Goal: Information Seeking & Learning: Learn about a topic

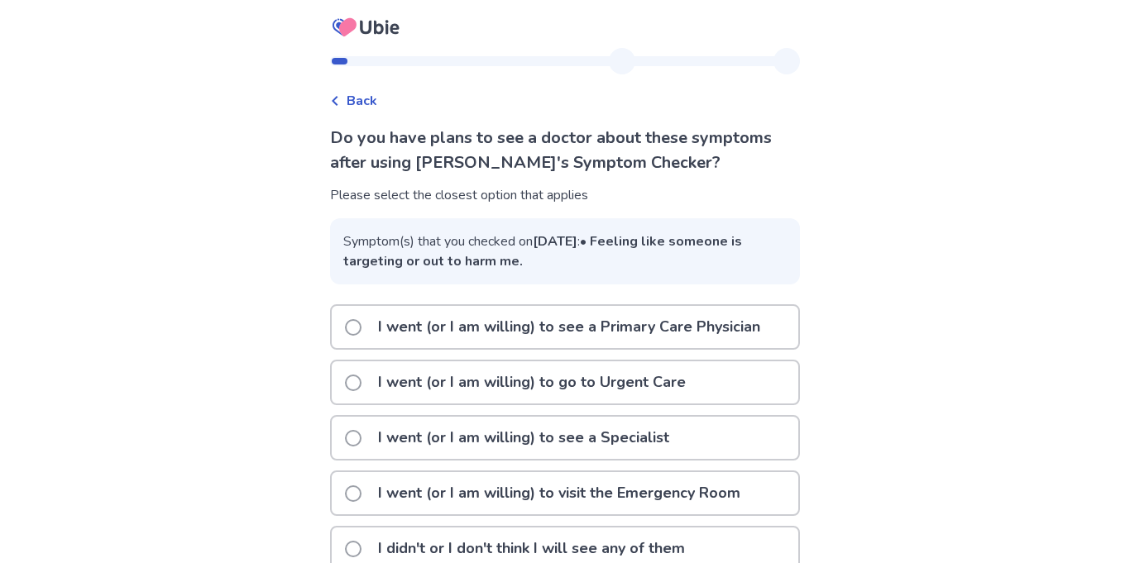
scroll to position [113, 0]
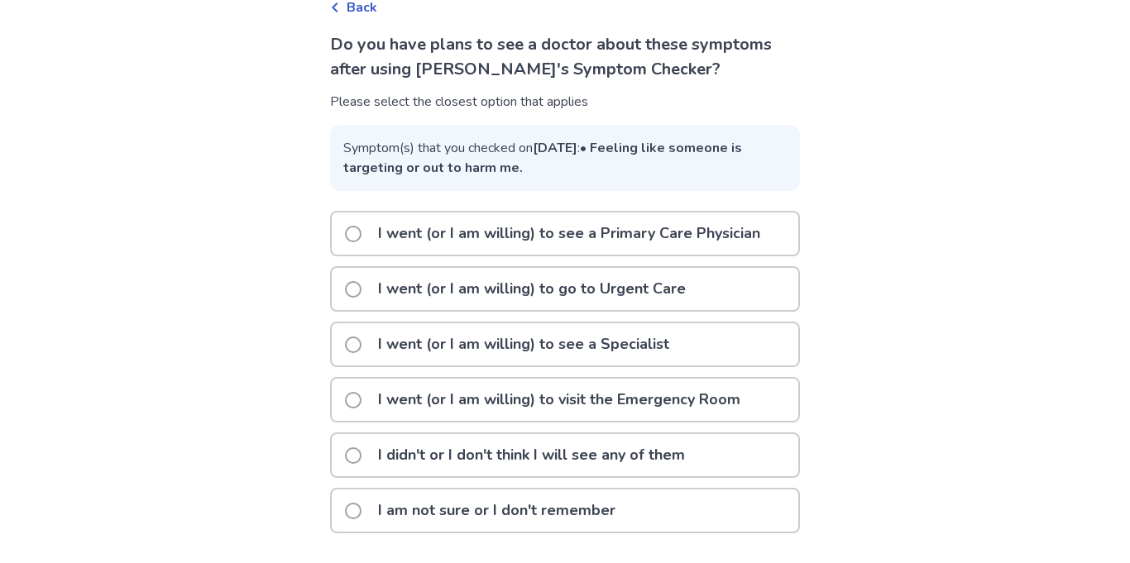
click at [518, 454] on p "I didn't or I don't think I will see any of them" at bounding box center [531, 455] width 327 height 42
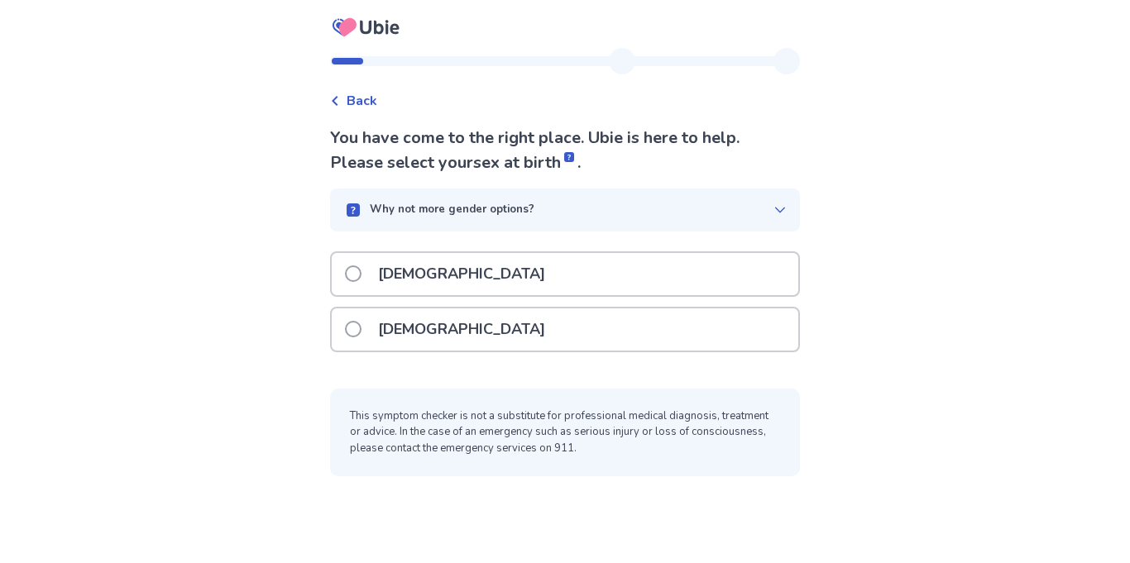
click at [501, 328] on div "[DEMOGRAPHIC_DATA]" at bounding box center [565, 330] width 466 height 42
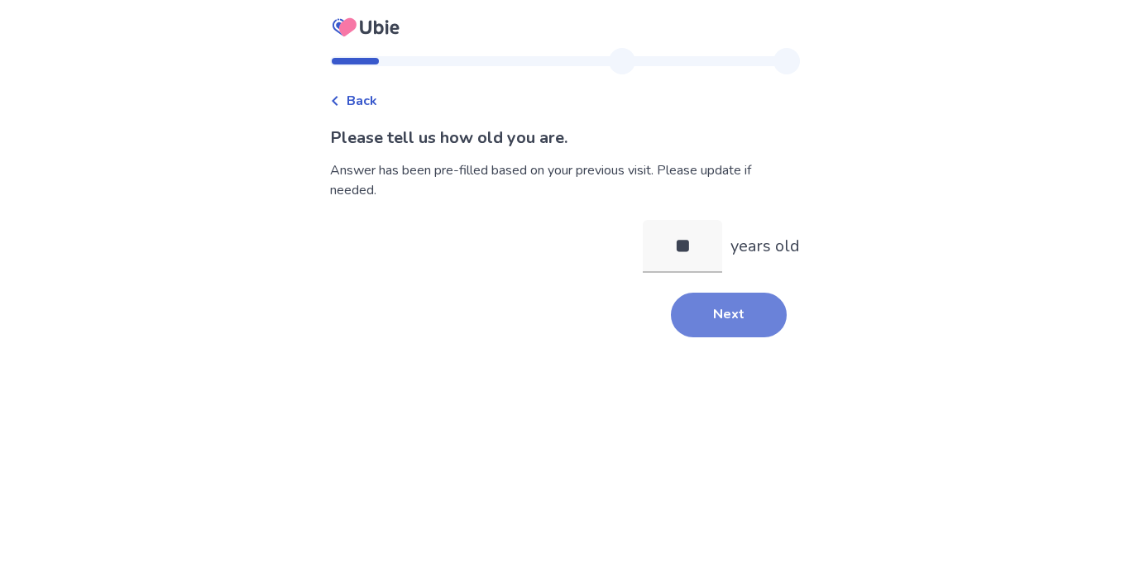
click at [716, 318] on button "Next" at bounding box center [729, 315] width 116 height 45
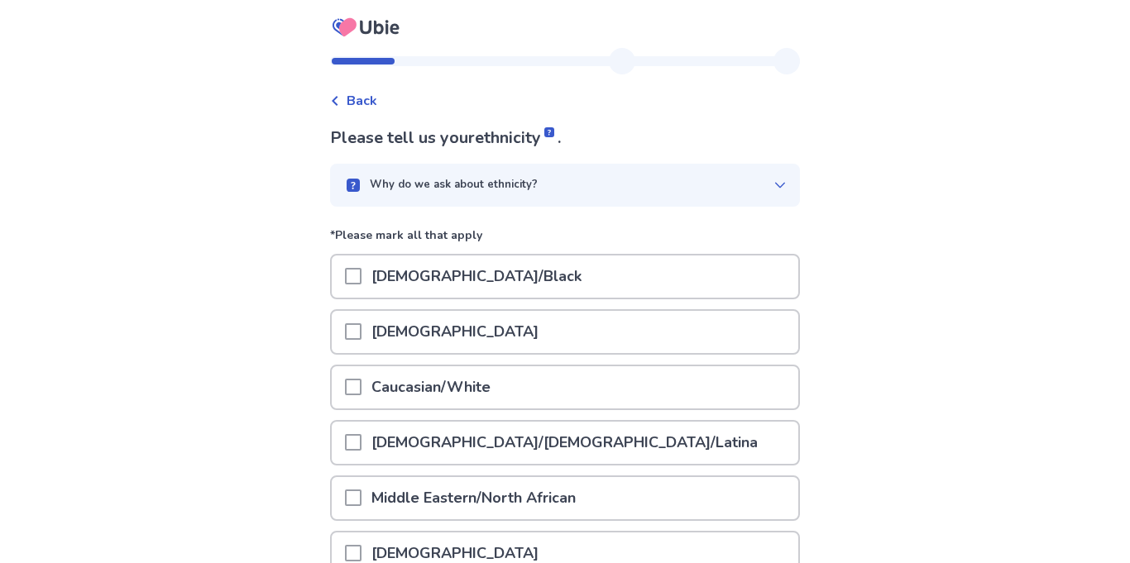
scroll to position [116, 0]
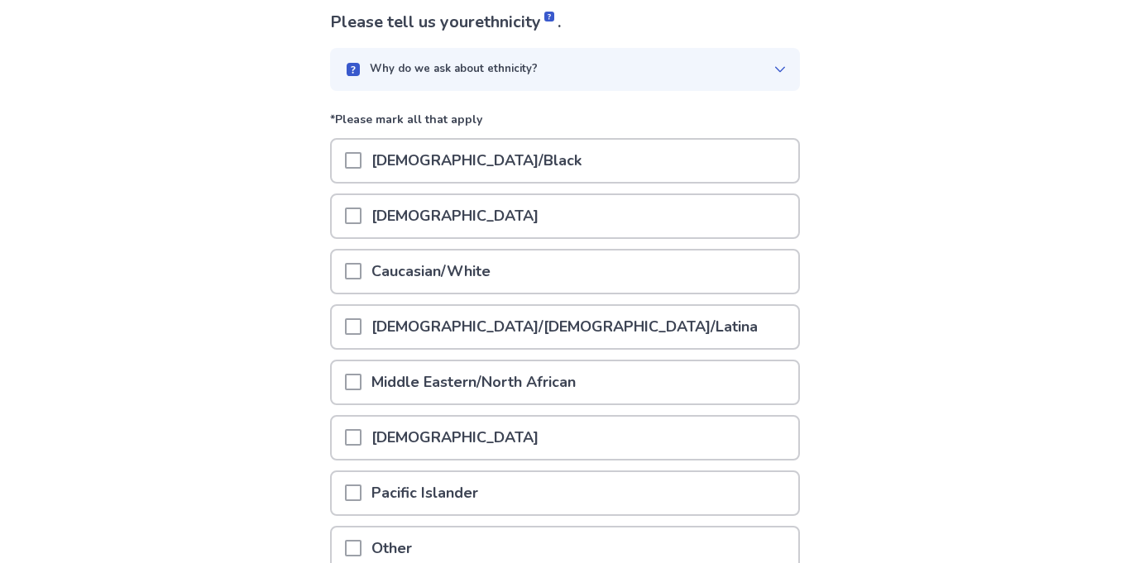
click at [361, 320] on span at bounding box center [353, 326] width 17 height 17
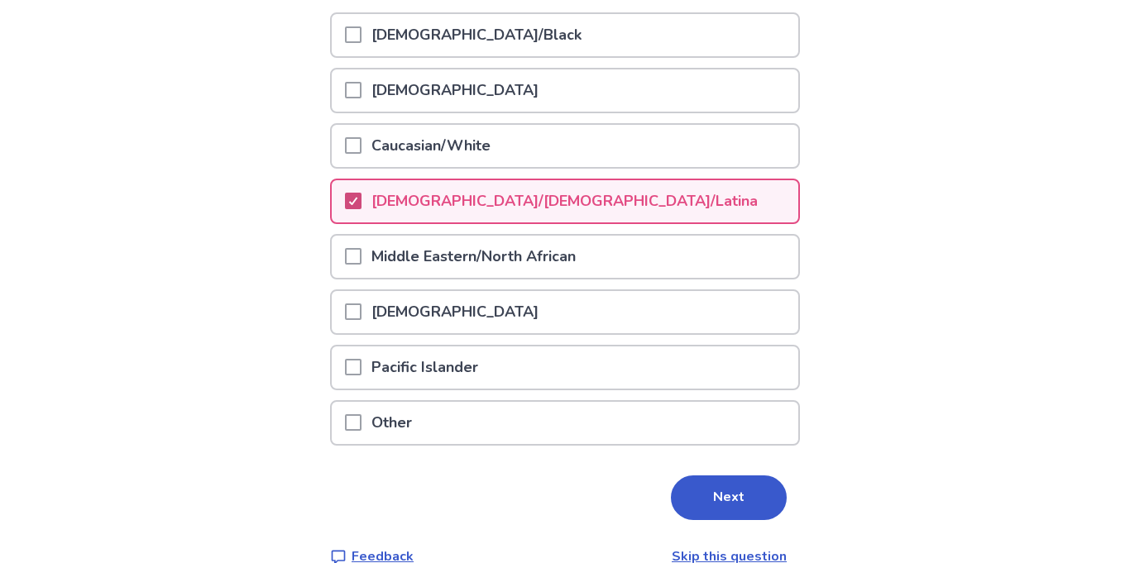
scroll to position [271, 0]
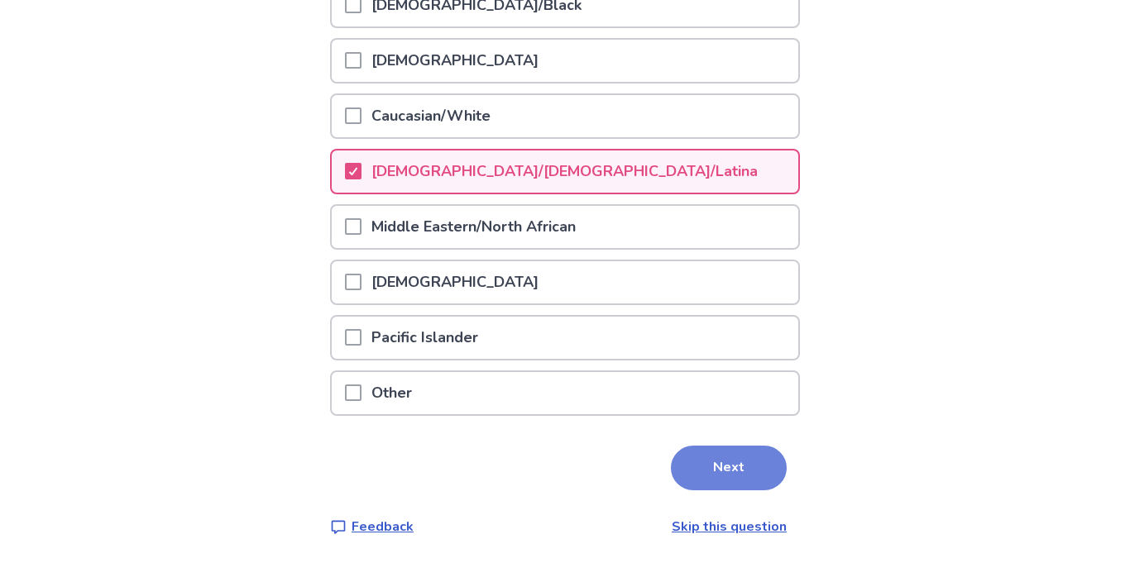
click at [731, 455] on button "Next" at bounding box center [729, 468] width 116 height 45
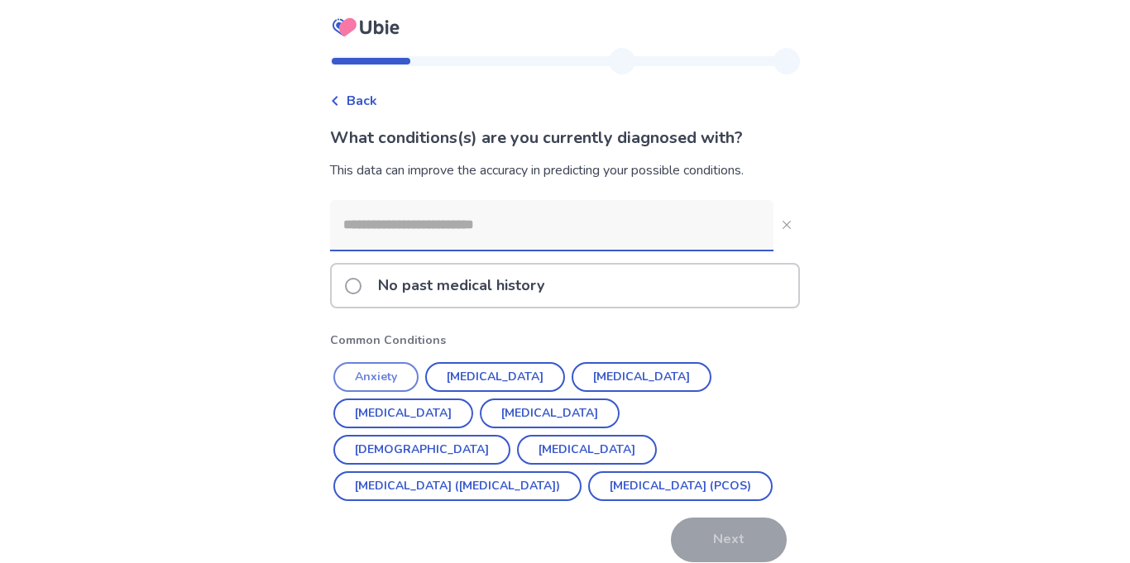
click at [405, 366] on button "Anxiety" at bounding box center [375, 377] width 85 height 30
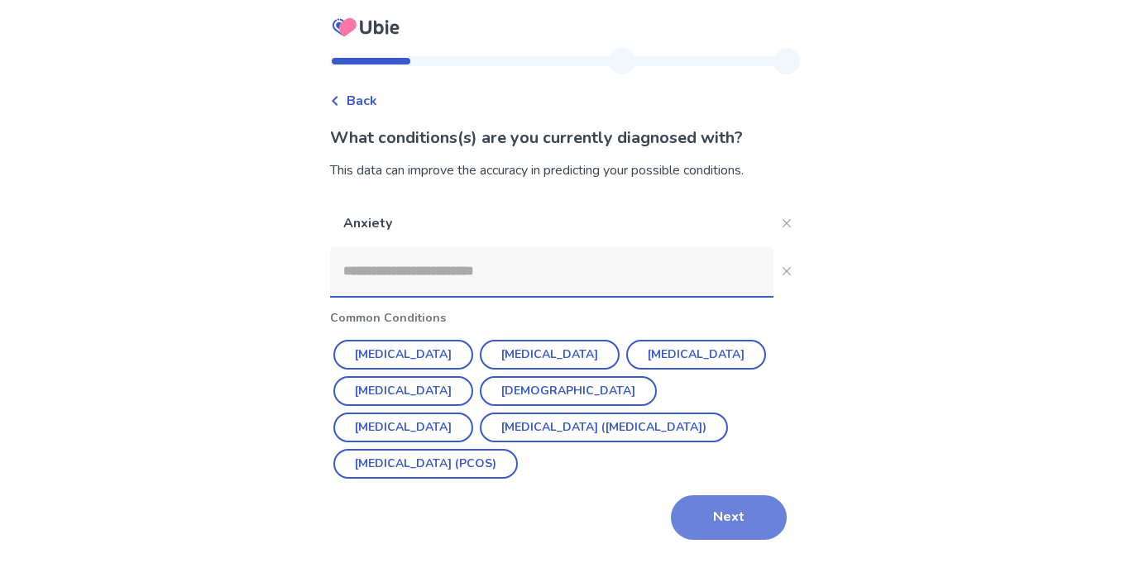
click at [722, 519] on button "Next" at bounding box center [729, 517] width 116 height 45
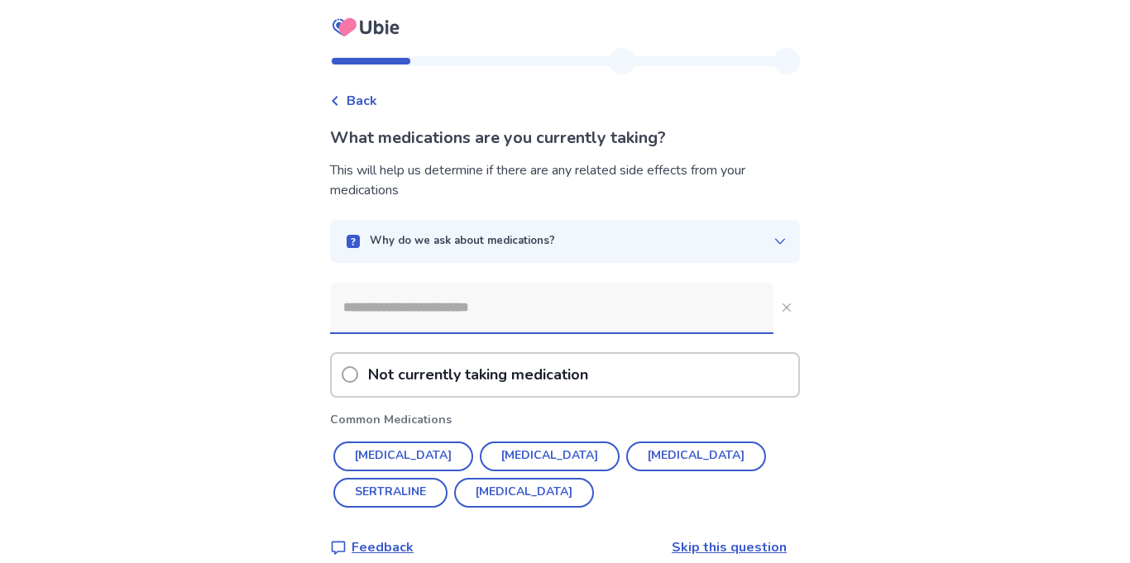
scroll to position [21, 0]
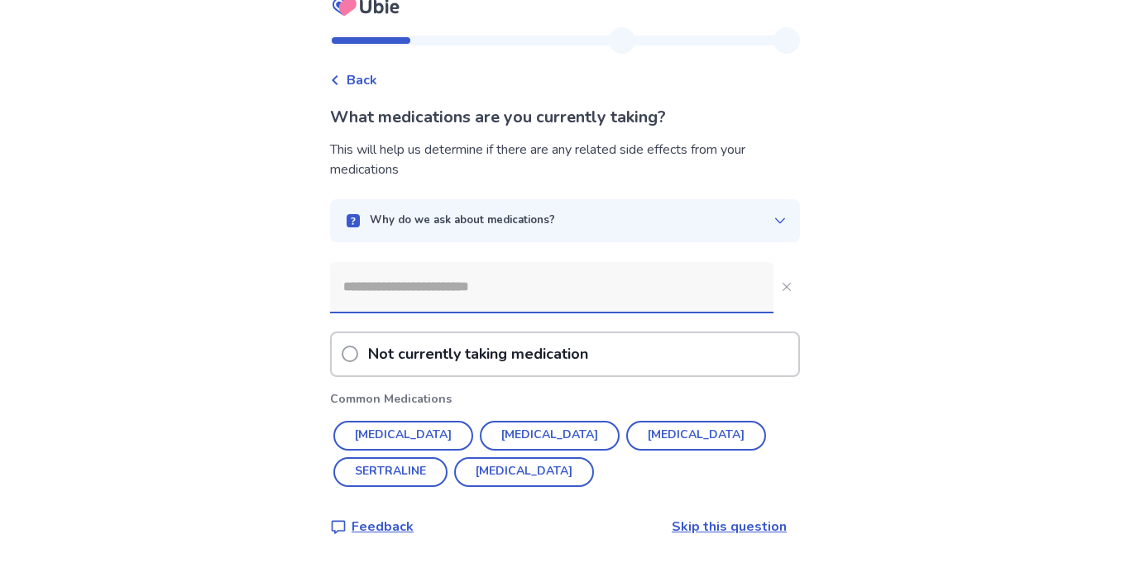
click at [529, 346] on p "Not currently taking medication" at bounding box center [478, 354] width 227 height 42
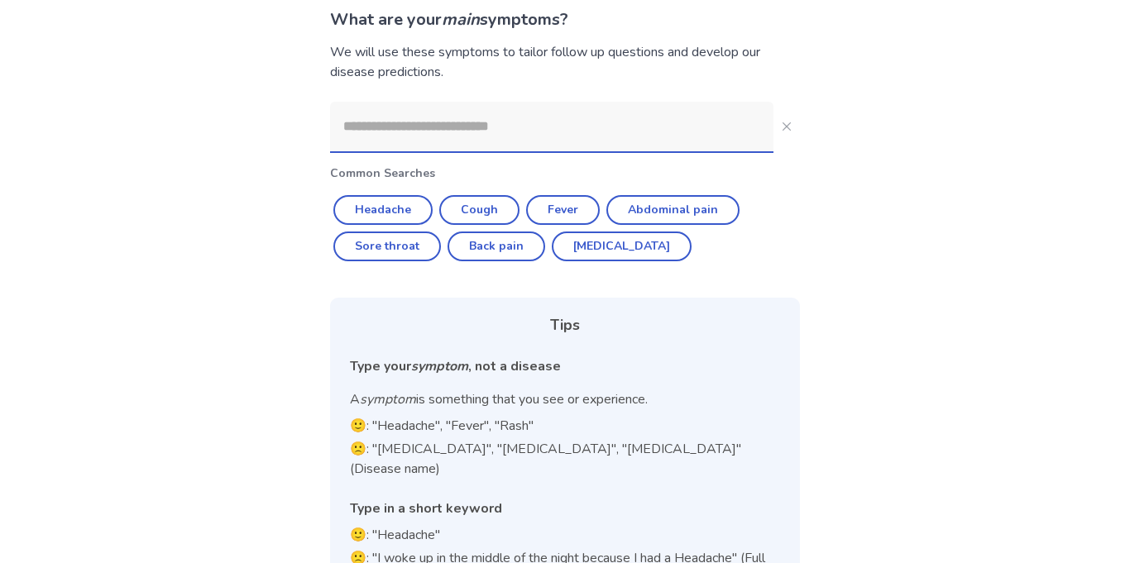
scroll to position [122, 0]
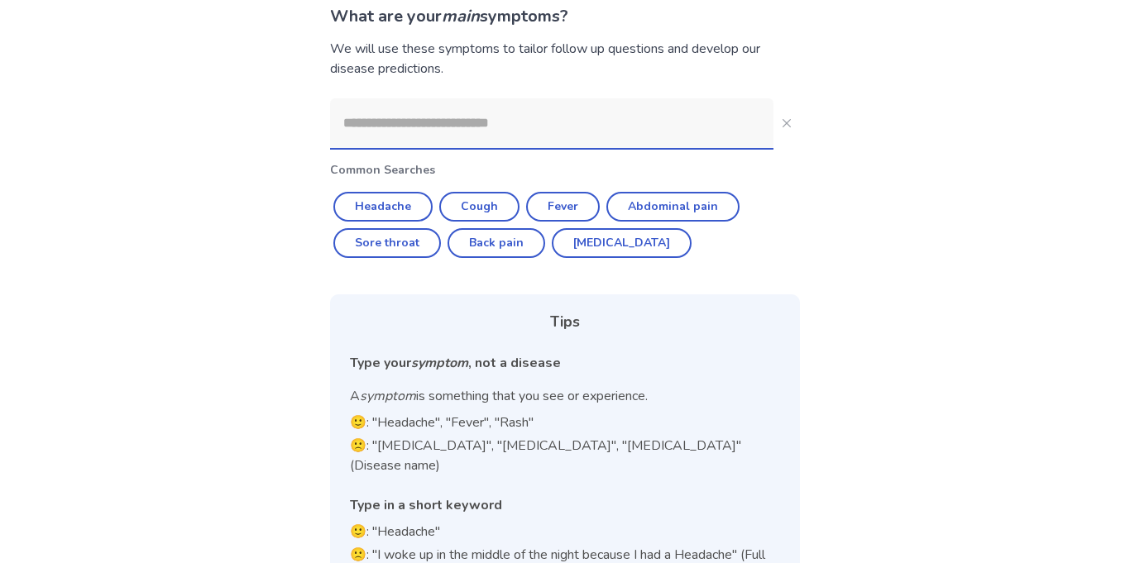
click at [551, 120] on input at bounding box center [551, 123] width 443 height 50
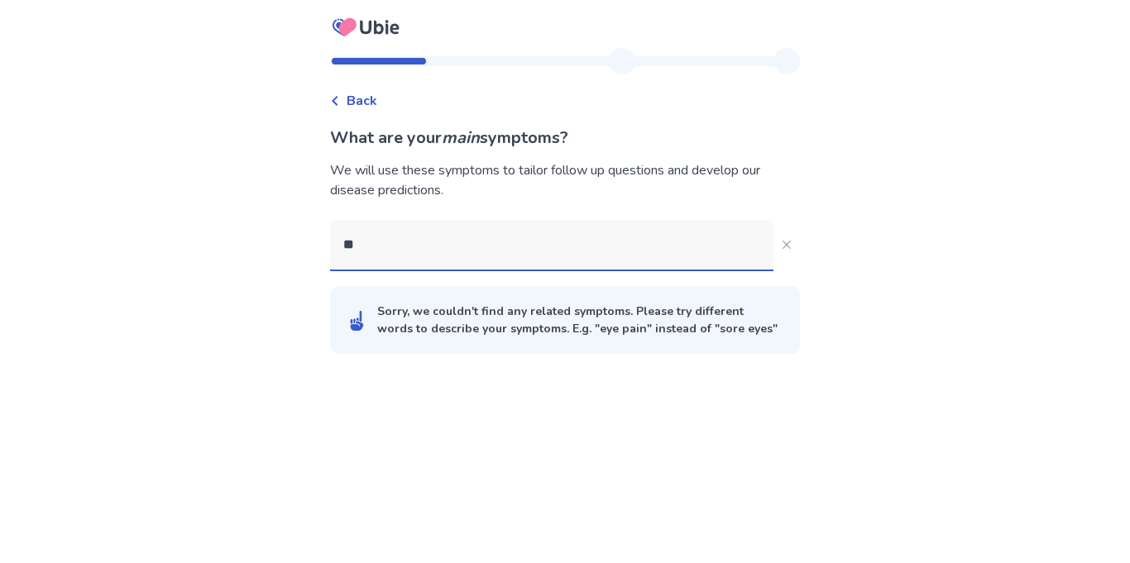
scroll to position [0, 0]
type input "***"
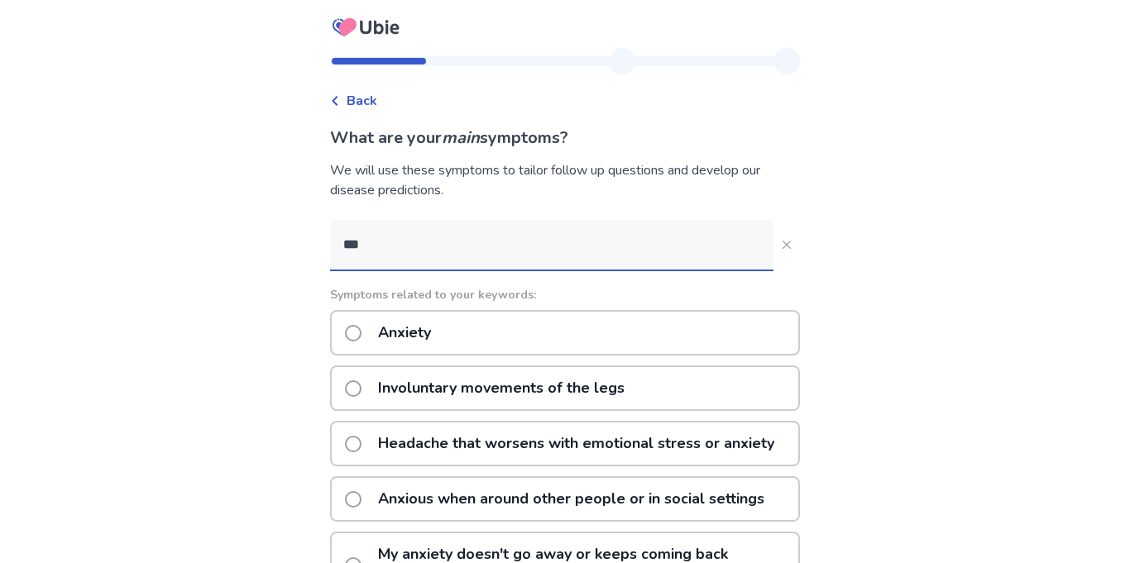
click at [426, 343] on p "Anxiety" at bounding box center [404, 333] width 73 height 42
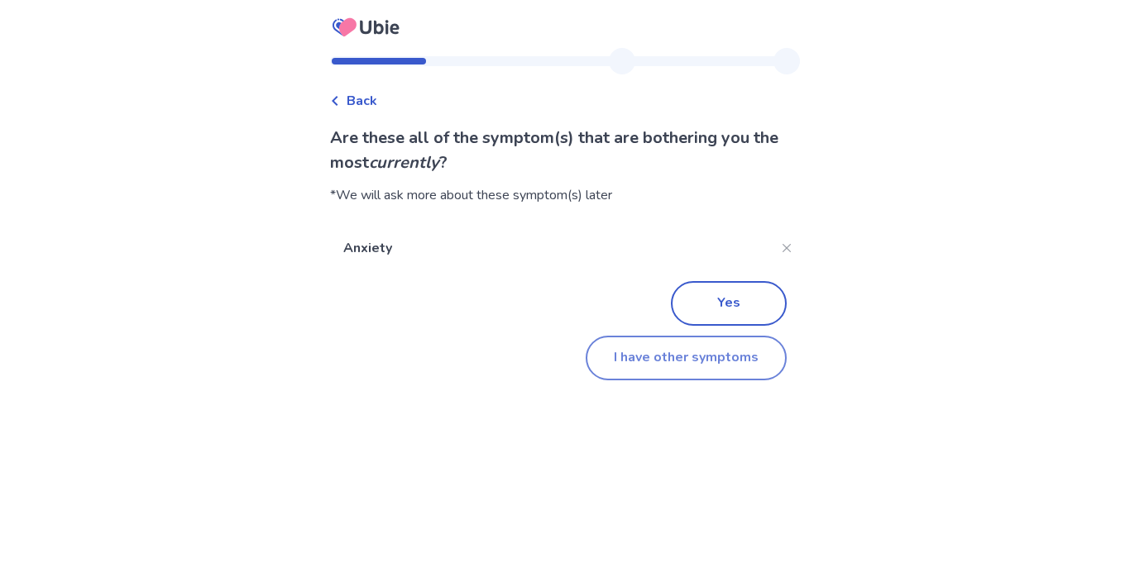
click at [659, 365] on button "I have other symptoms" at bounding box center [686, 358] width 201 height 45
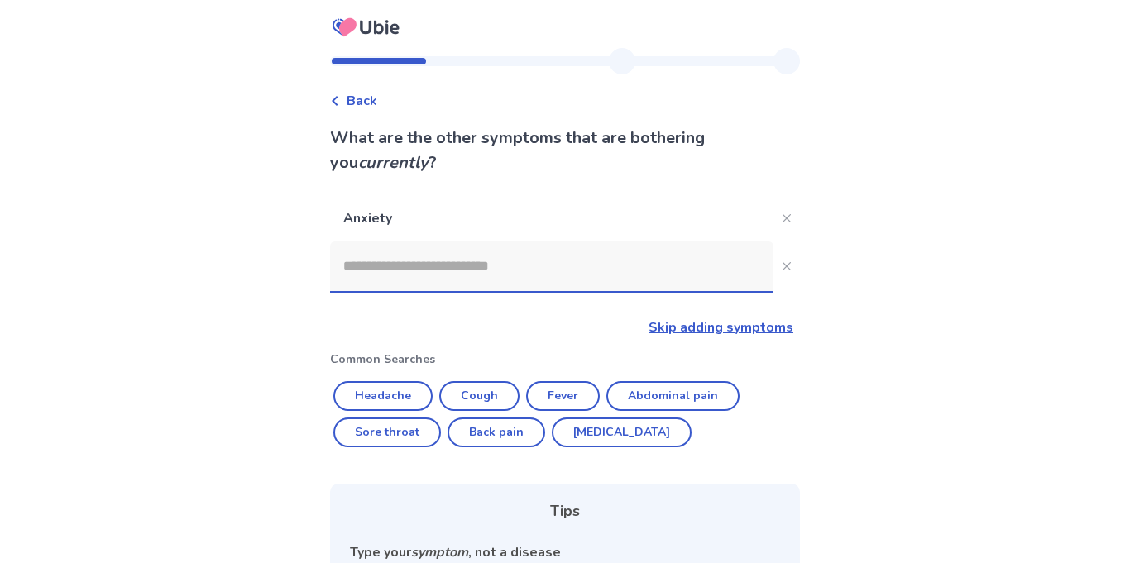
click at [448, 288] on input at bounding box center [551, 267] width 443 height 50
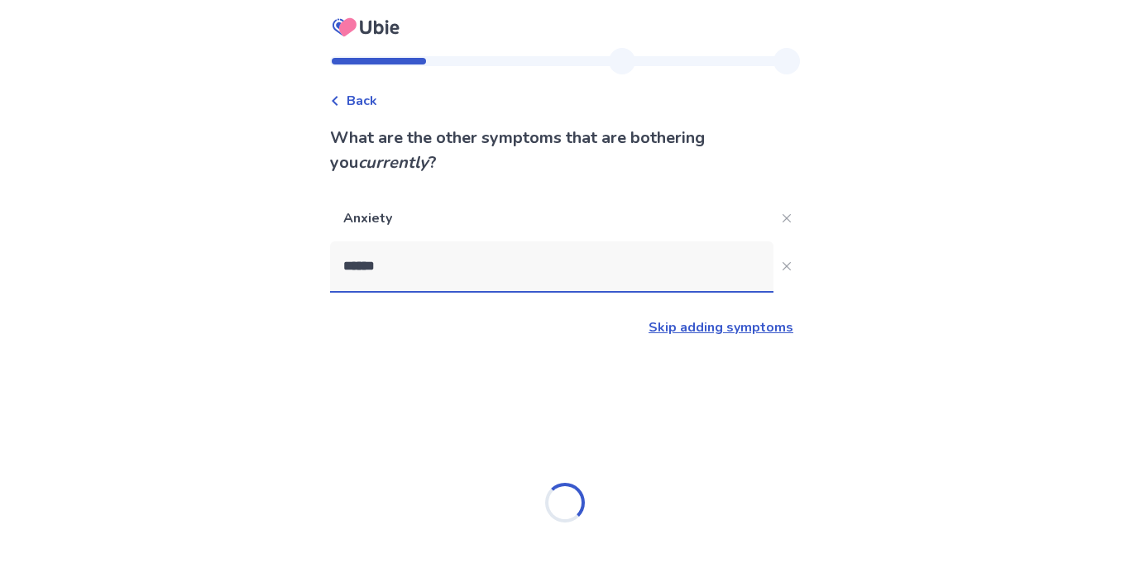
type input "*******"
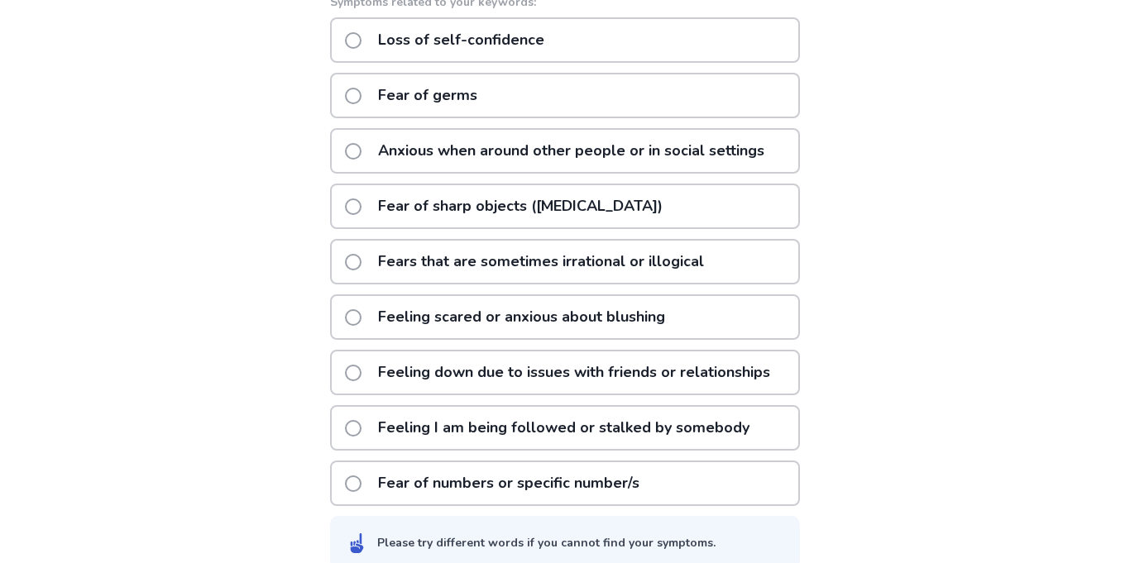
scroll to position [385, 0]
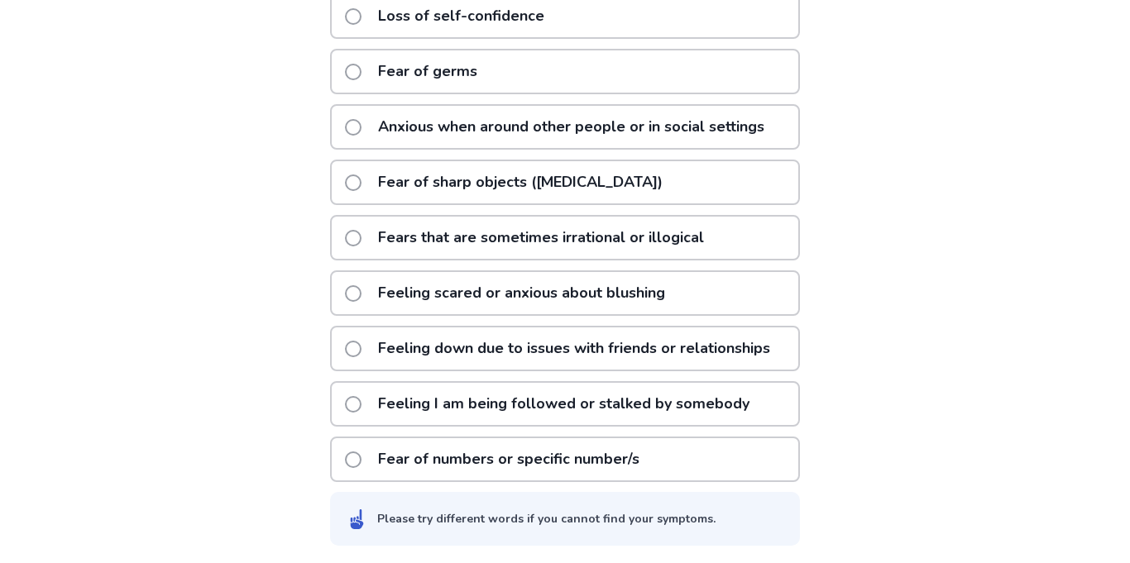
click at [609, 398] on p "Feeling I am being followed or stalked by somebody" at bounding box center [563, 404] width 391 height 42
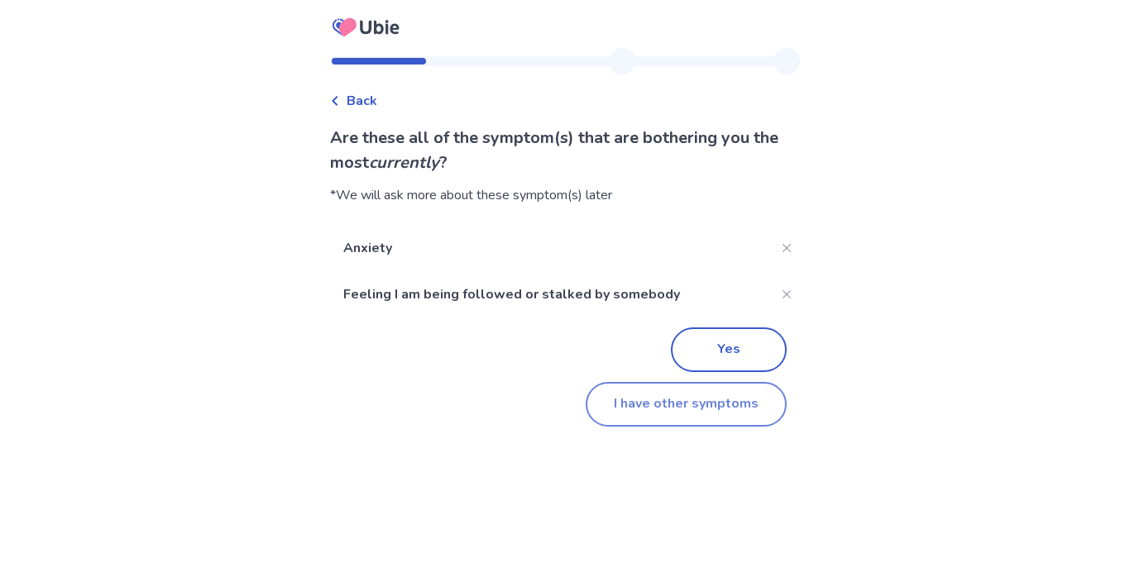
click at [665, 409] on button "I have other symptoms" at bounding box center [686, 404] width 201 height 45
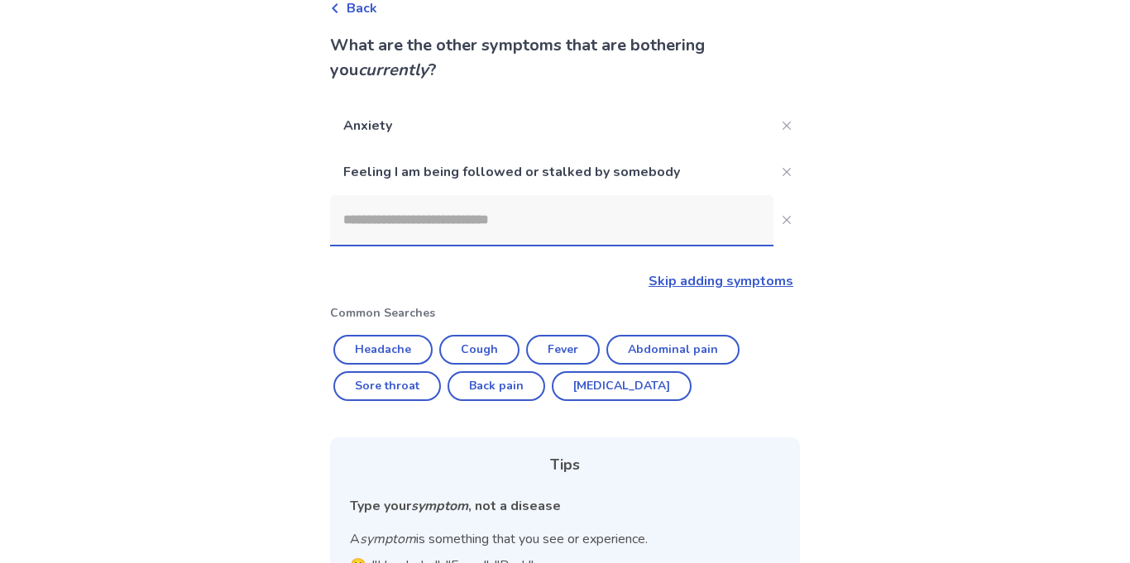
scroll to position [96, 0]
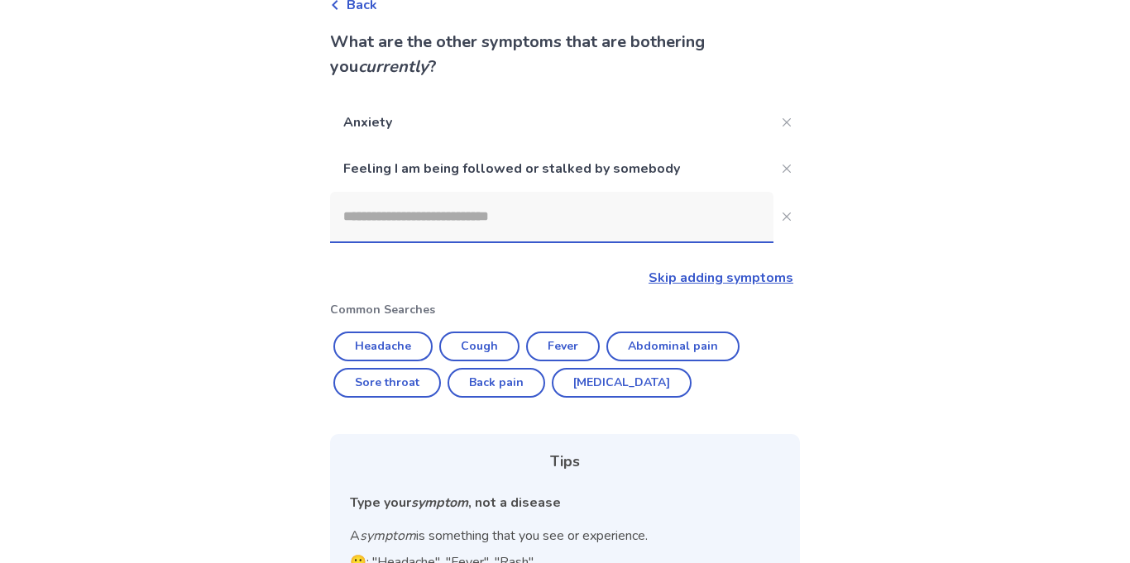
click at [476, 231] on input at bounding box center [551, 217] width 443 height 50
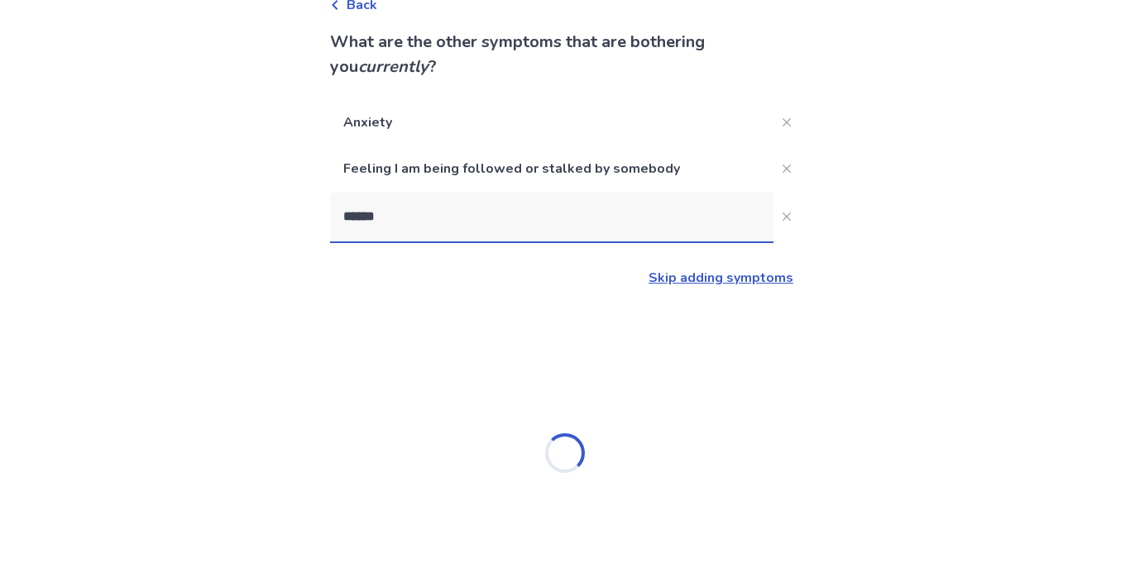
type input "*******"
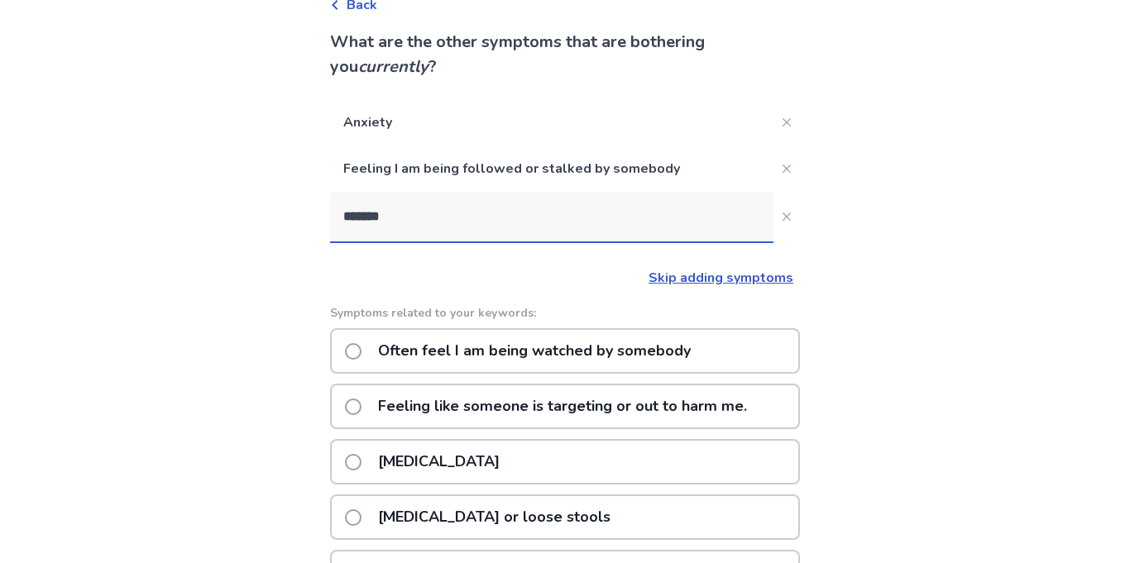
scroll to position [120, 0]
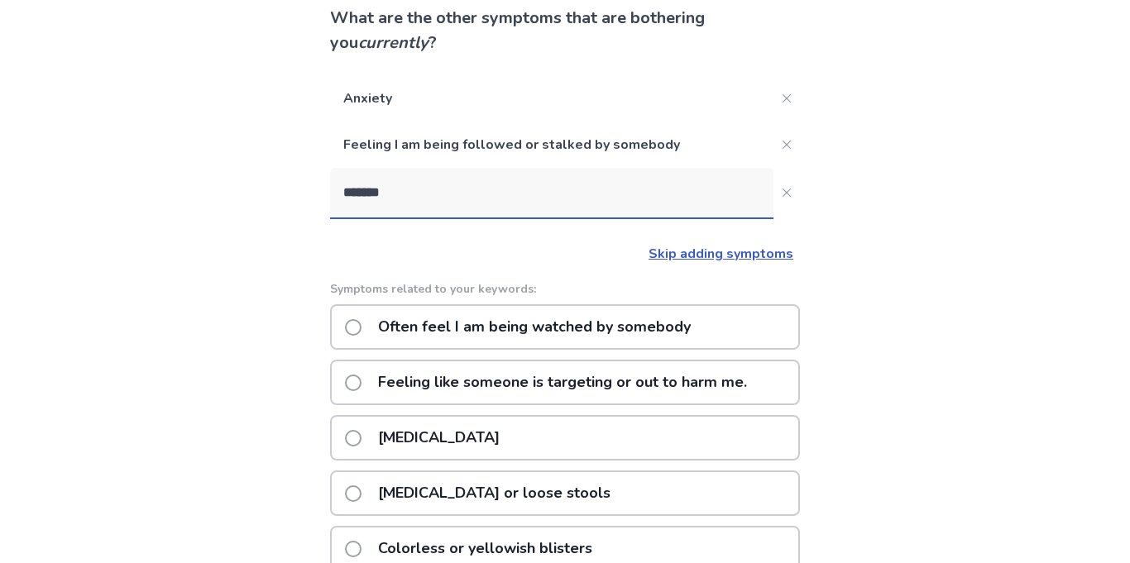
click at [496, 330] on p "Often feel I am being watched by somebody" at bounding box center [534, 327] width 333 height 42
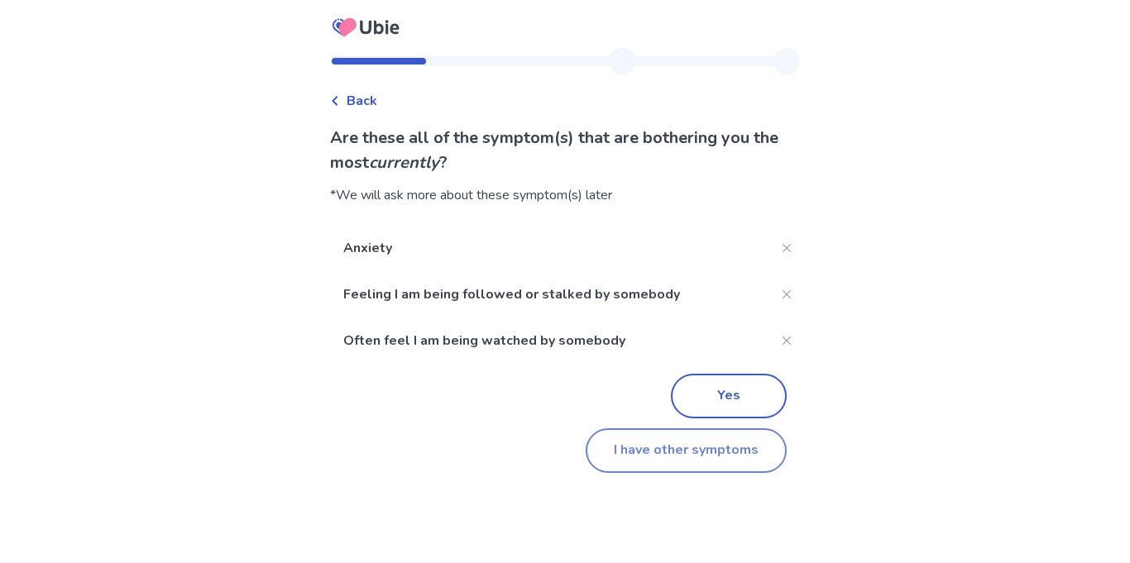
click at [691, 449] on button "I have other symptoms" at bounding box center [686, 450] width 201 height 45
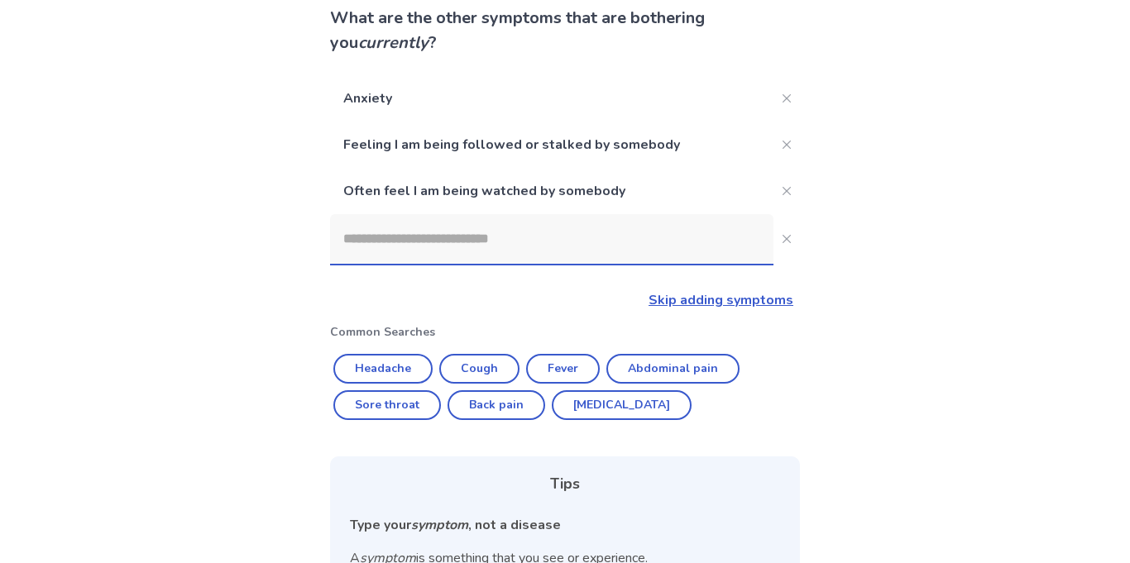
click at [499, 254] on input at bounding box center [551, 239] width 443 height 50
click at [499, 254] on input "*" at bounding box center [551, 239] width 443 height 50
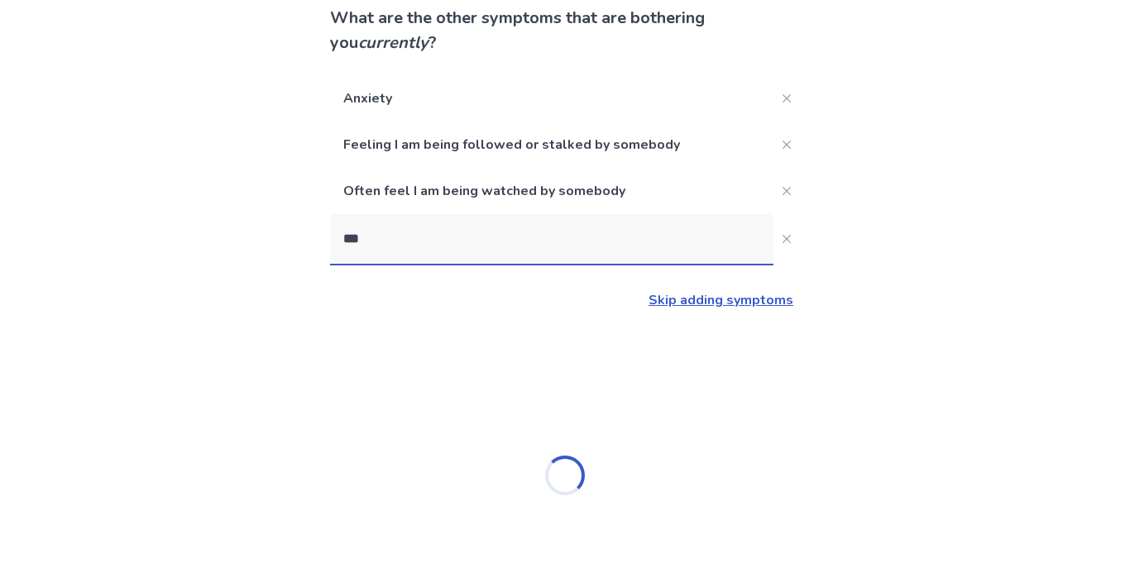
scroll to position [0, 0]
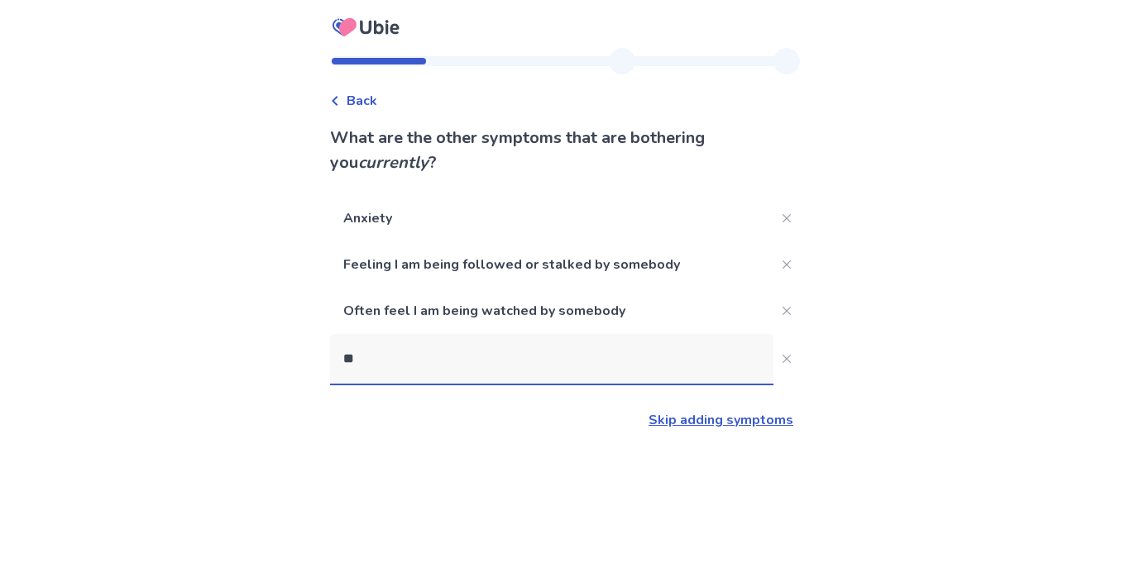
type input "*"
type input "****"
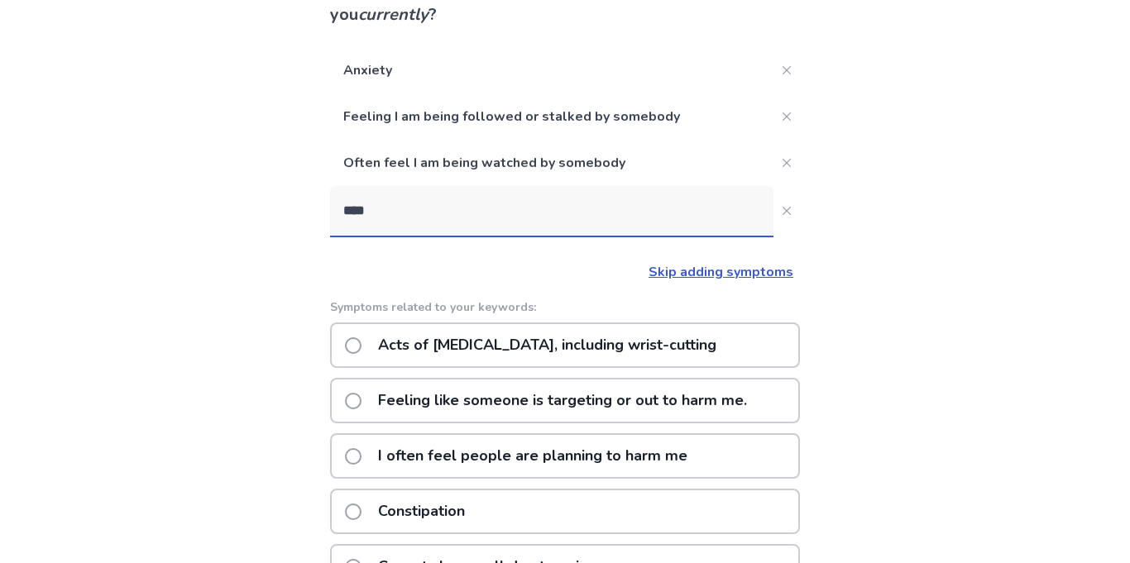
scroll to position [152, 0]
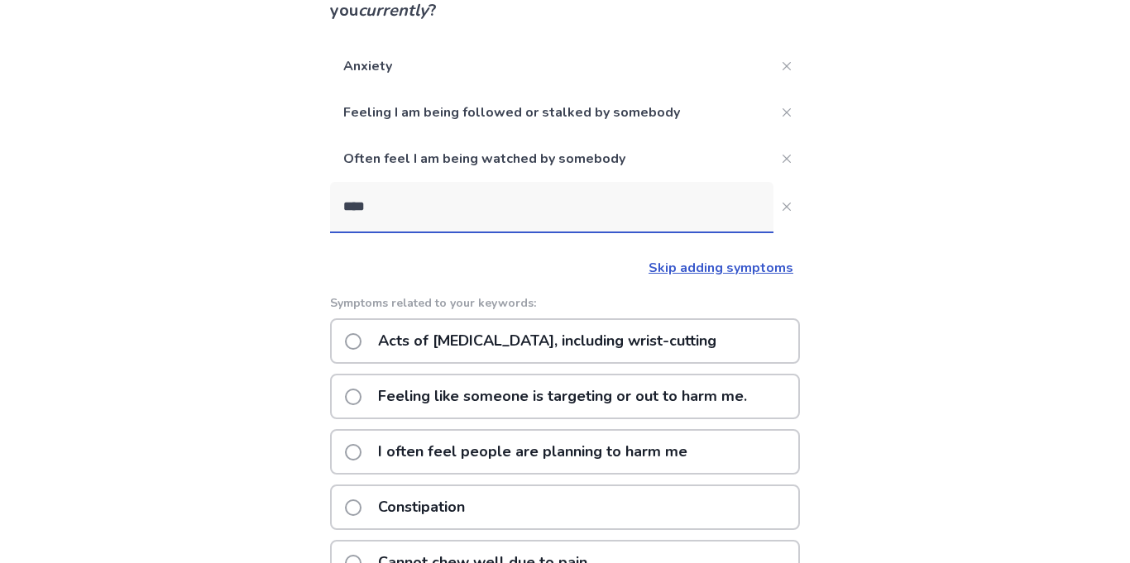
click at [638, 388] on p "Feeling like someone is targeting or out to harm me." at bounding box center [562, 397] width 389 height 42
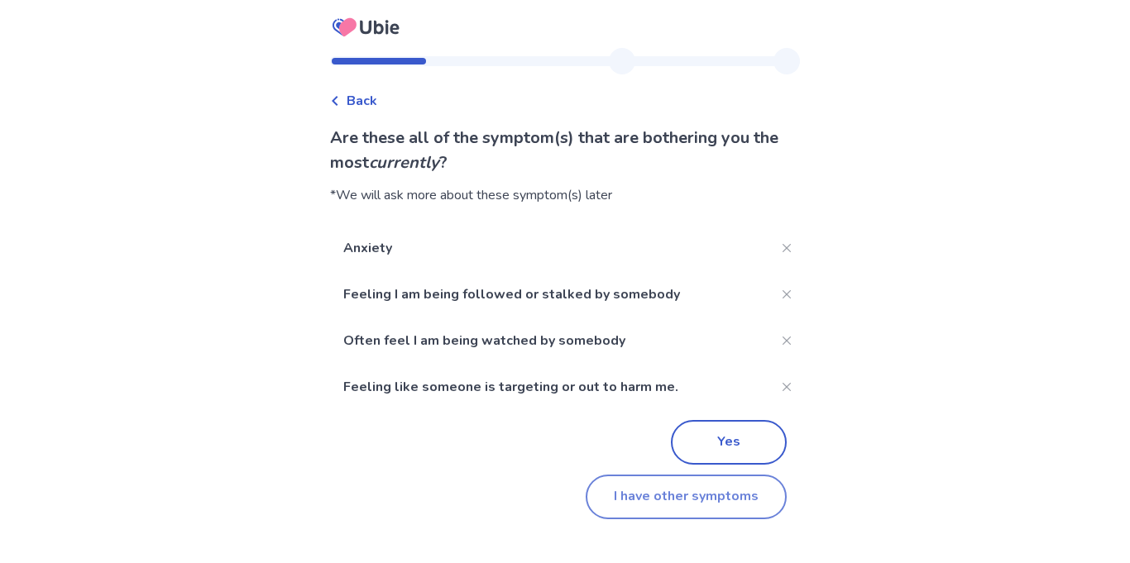
click at [657, 500] on button "I have other symptoms" at bounding box center [686, 497] width 201 height 45
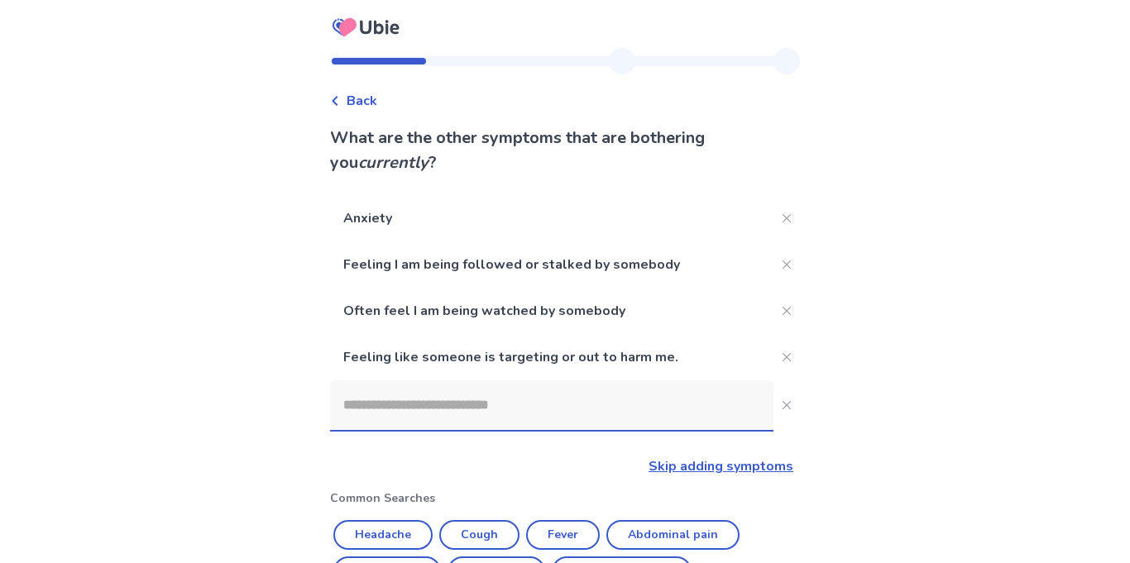
scroll to position [152, 0]
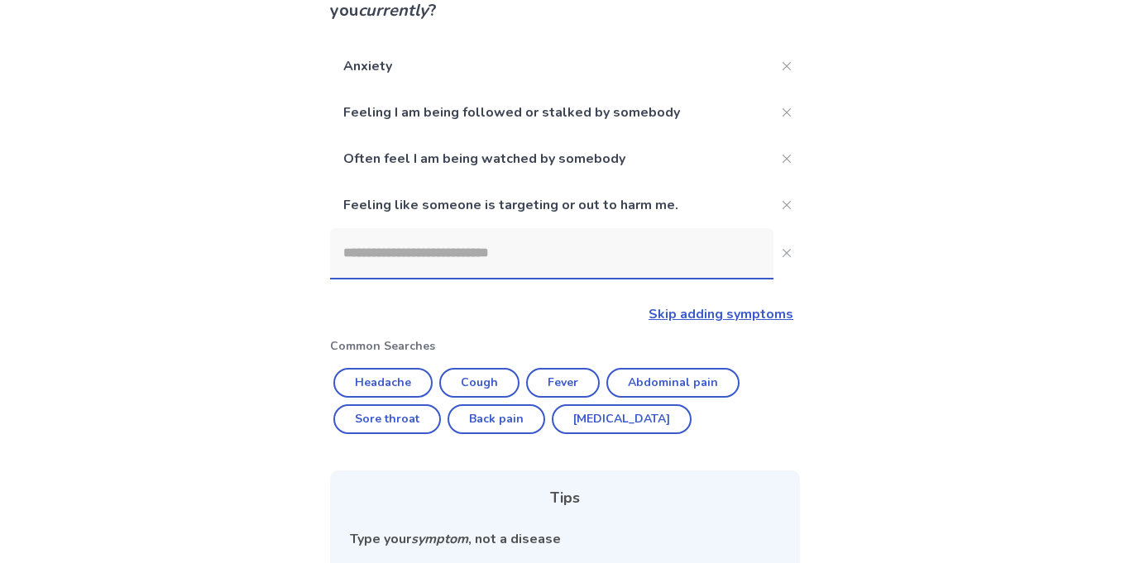
click at [476, 244] on input at bounding box center [551, 253] width 443 height 50
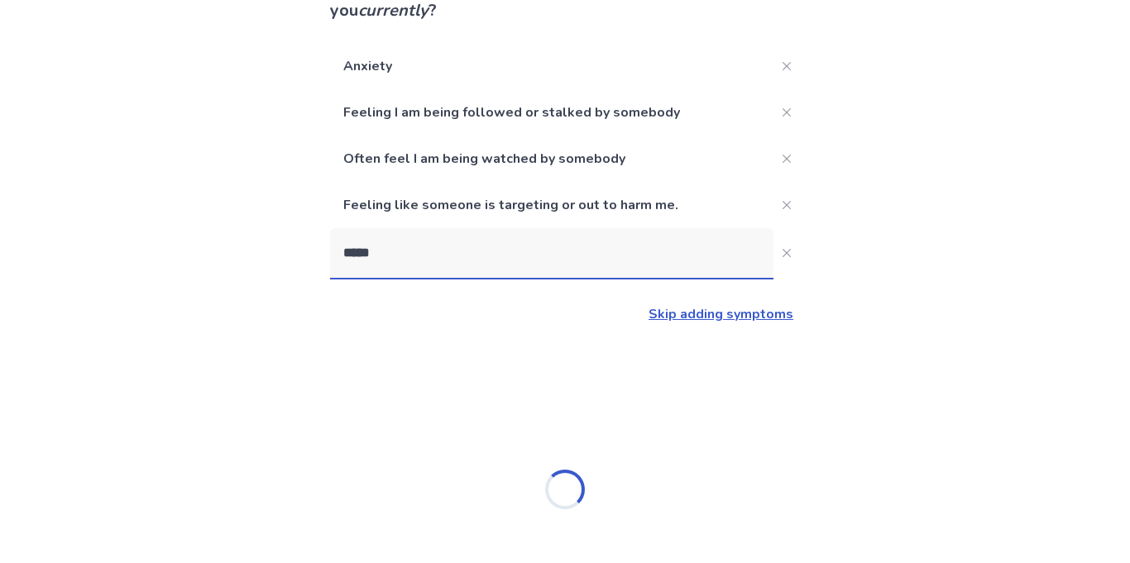
type input "******"
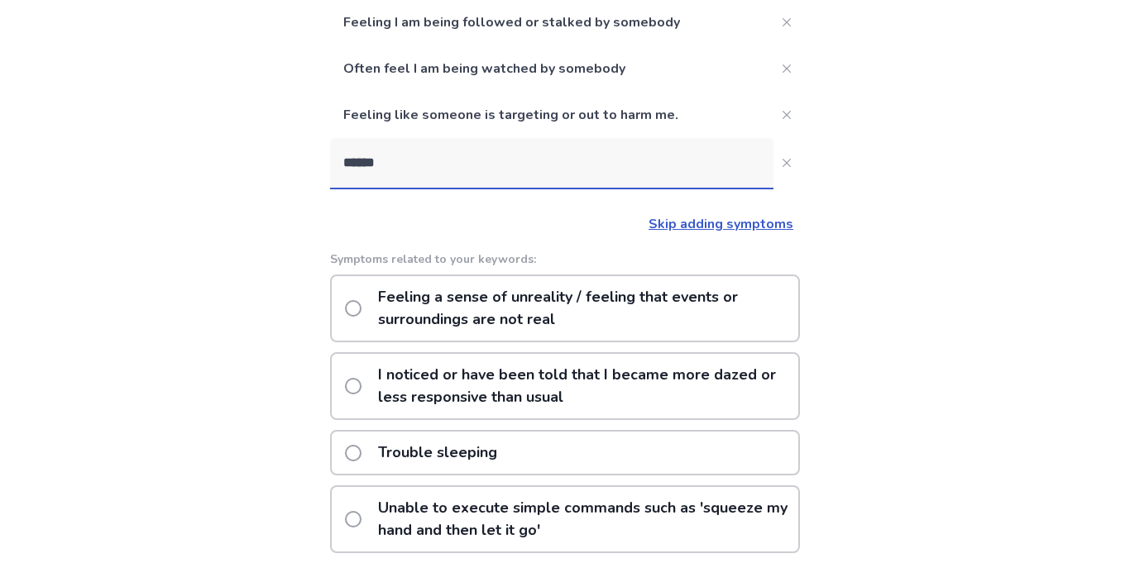
scroll to position [249, 0]
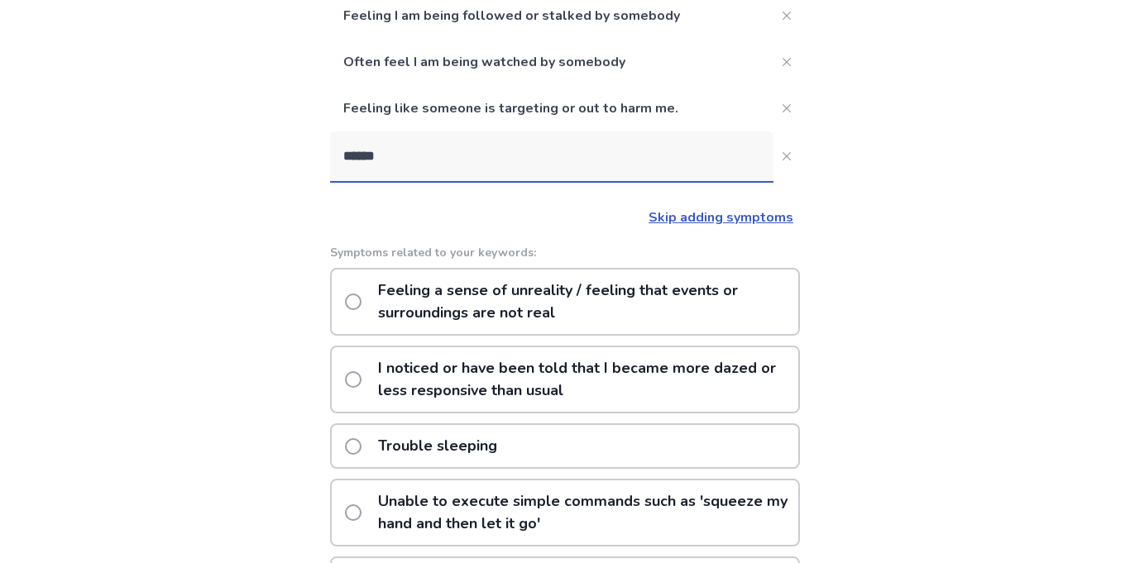
click at [745, 287] on p "Feeling a sense of unreality / feeling that events or surroundings are not real" at bounding box center [583, 302] width 430 height 65
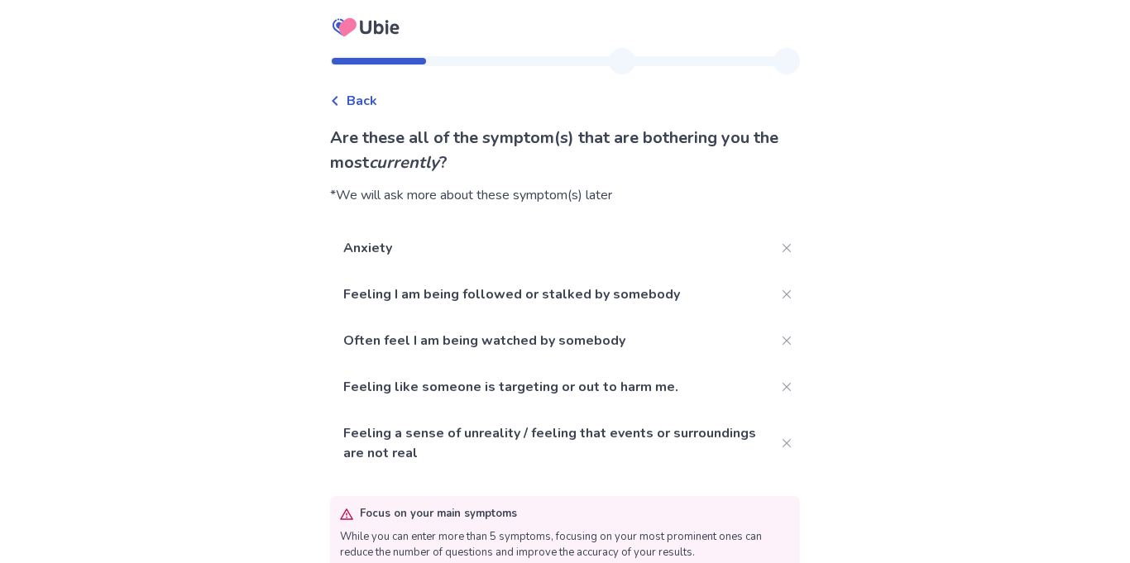
scroll to position [78, 0]
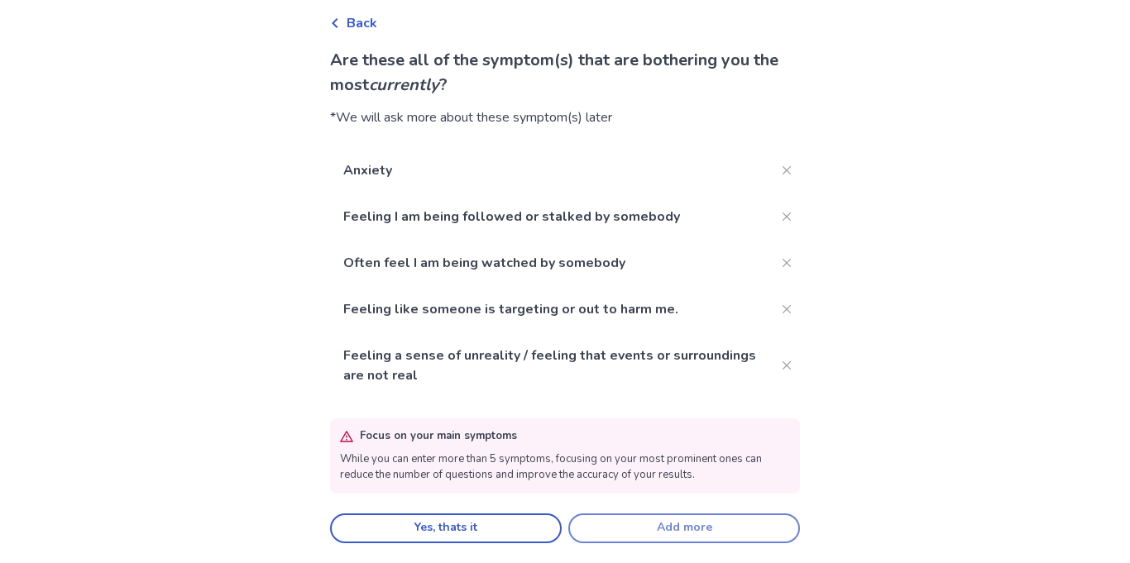
click at [682, 519] on button "Add more" at bounding box center [684, 529] width 232 height 30
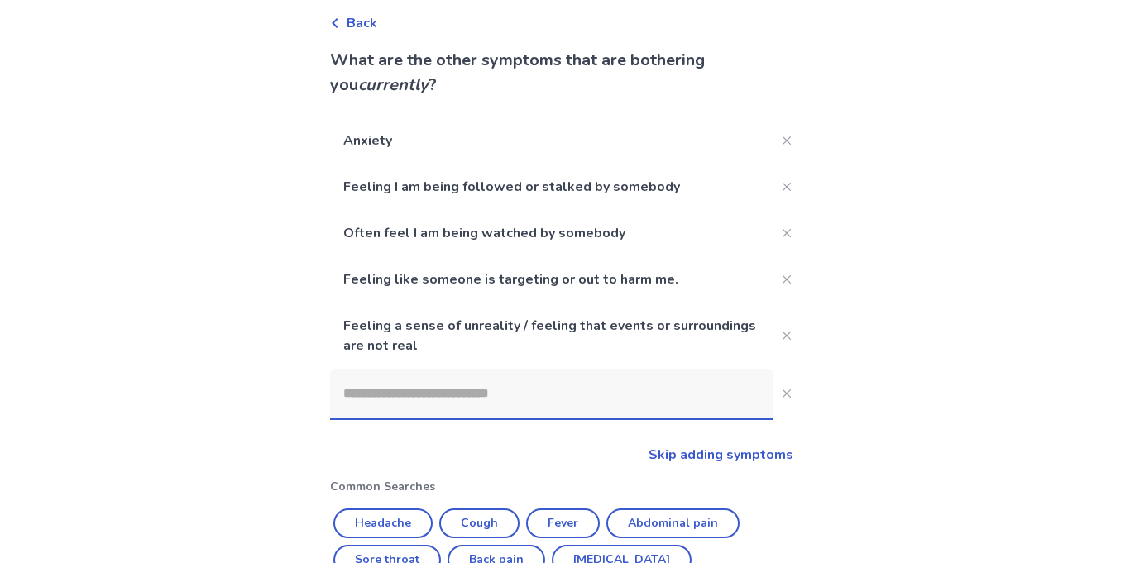
scroll to position [249, 0]
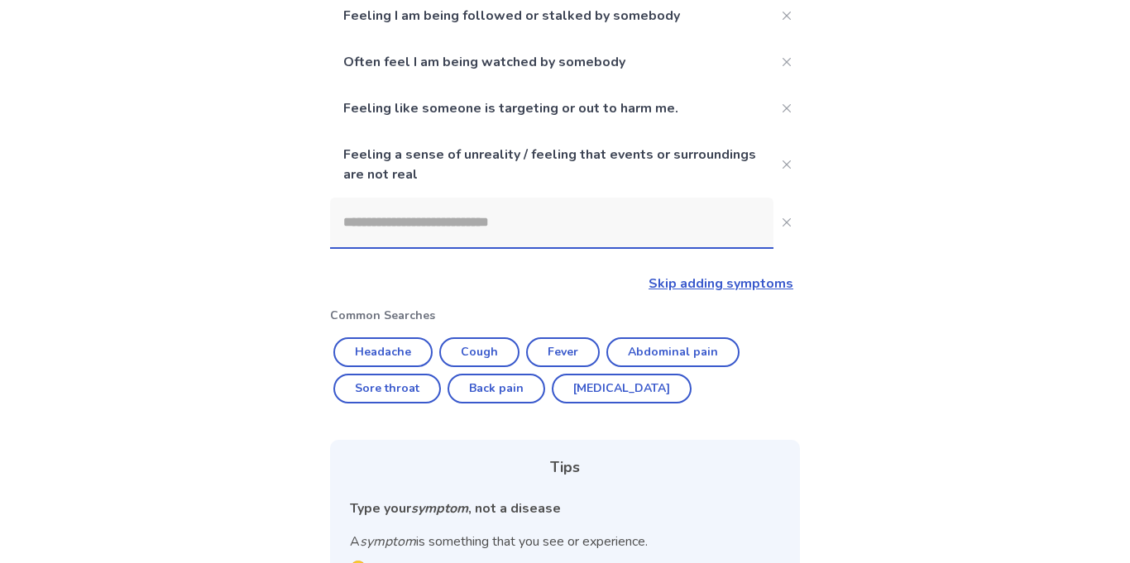
click at [545, 230] on input at bounding box center [551, 223] width 443 height 50
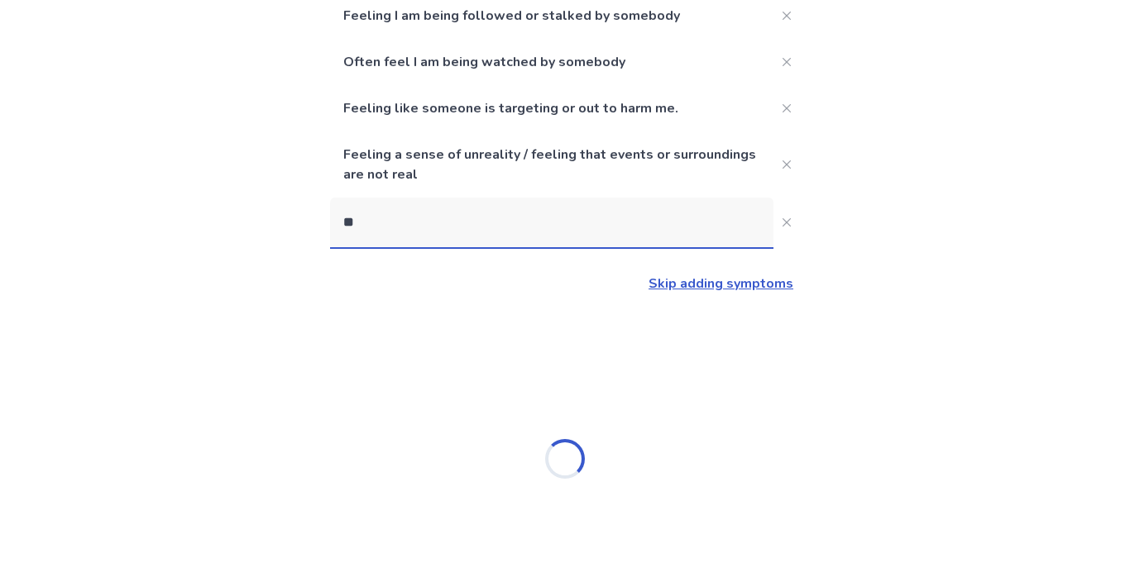
scroll to position [101, 0]
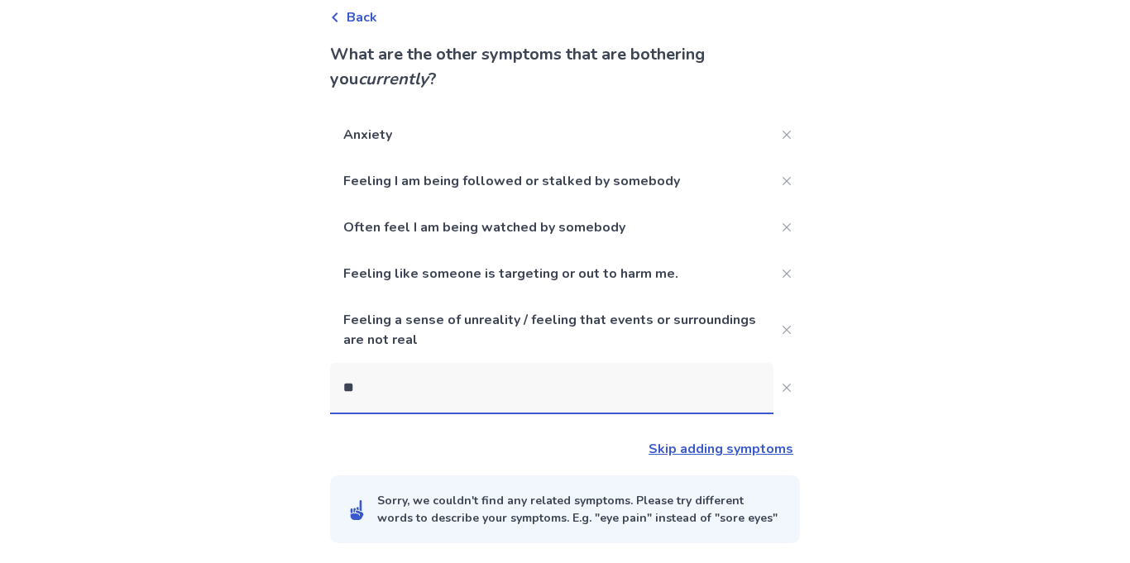
type input "***"
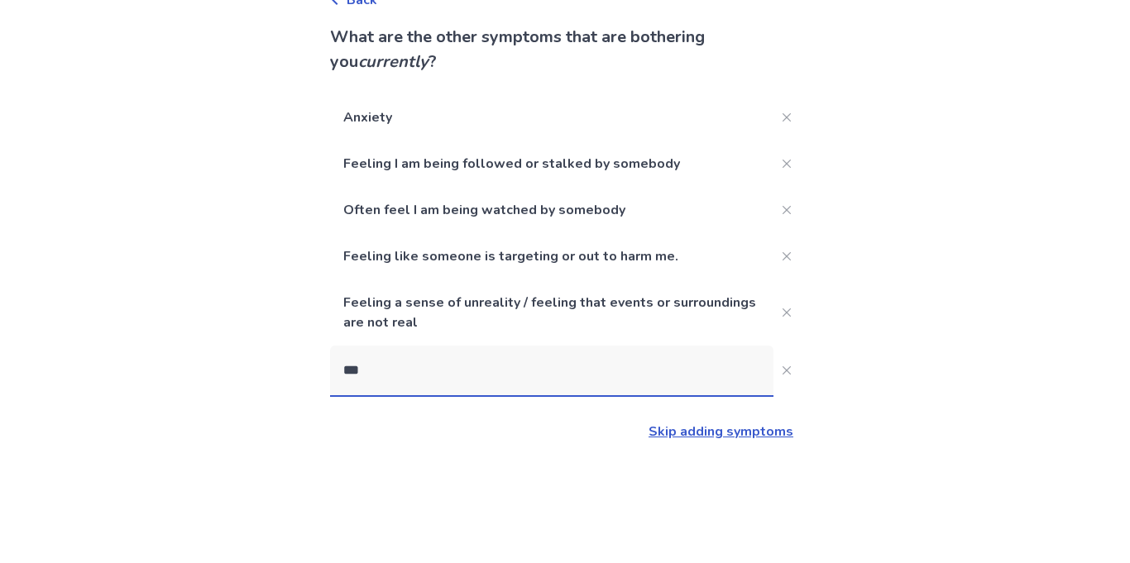
scroll to position [249, 0]
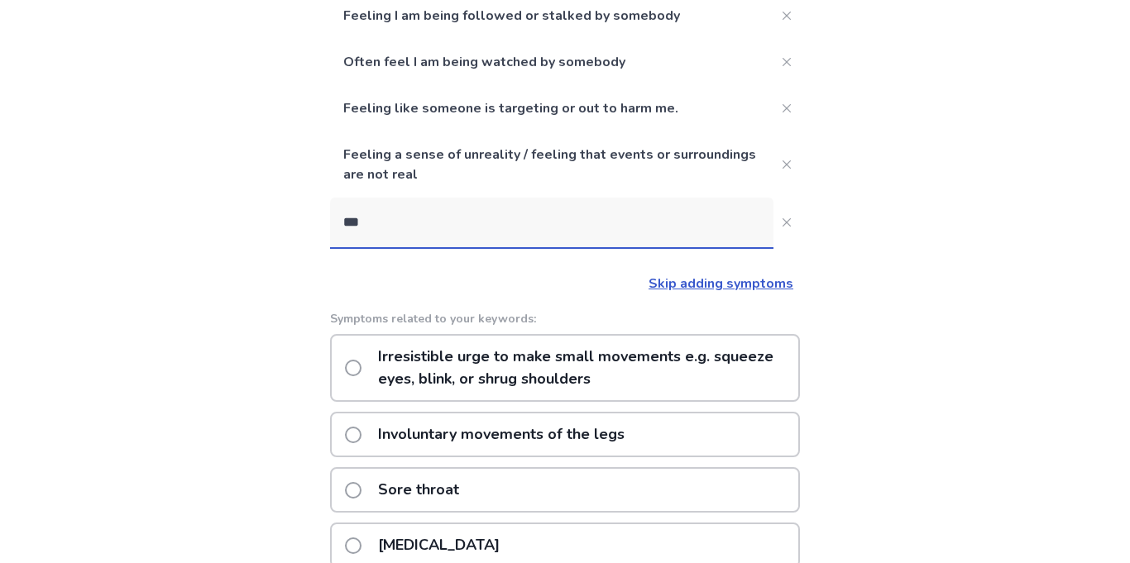
click at [471, 374] on p "Irresistible urge to make small movements e.g. squeeze eyes, blink, or shrug sh…" at bounding box center [583, 368] width 430 height 65
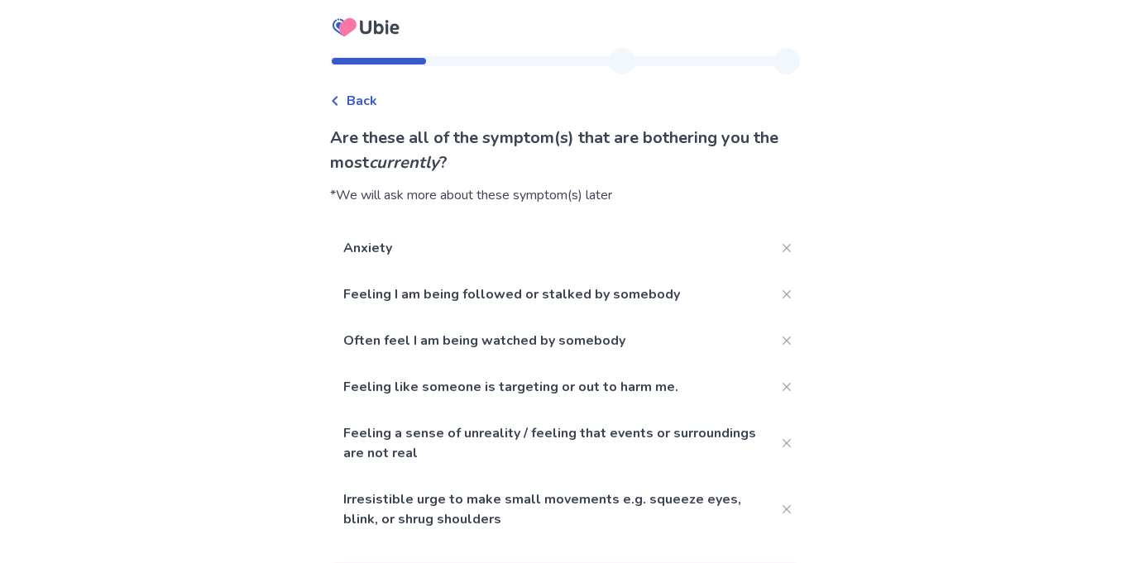
scroll to position [144, 0]
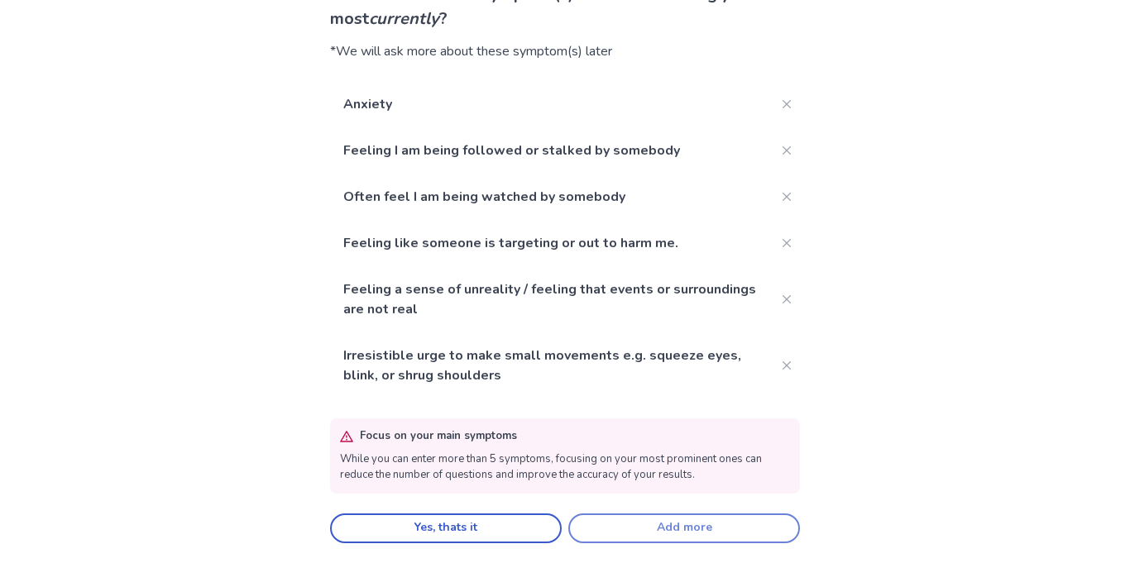
click at [594, 524] on button "Add more" at bounding box center [684, 529] width 232 height 30
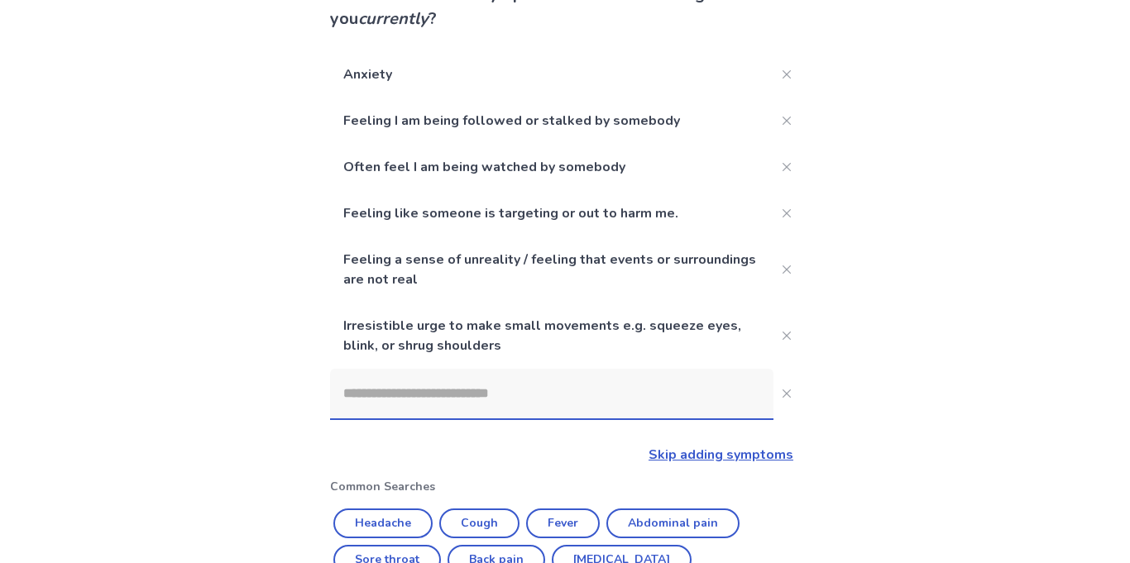
scroll to position [249, 0]
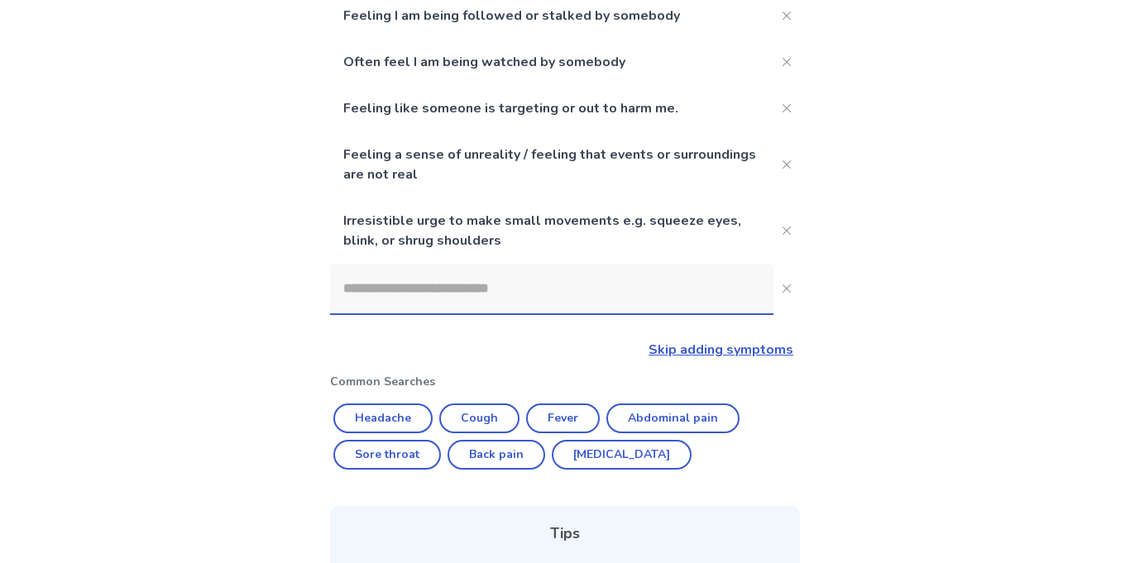
click at [441, 294] on input at bounding box center [551, 289] width 443 height 50
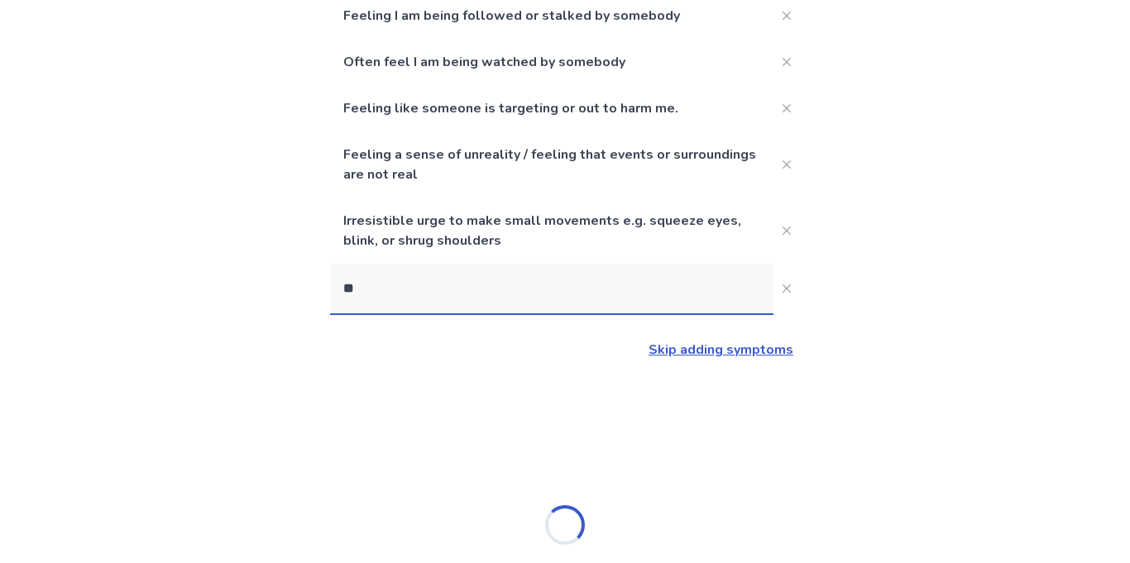
type input "*"
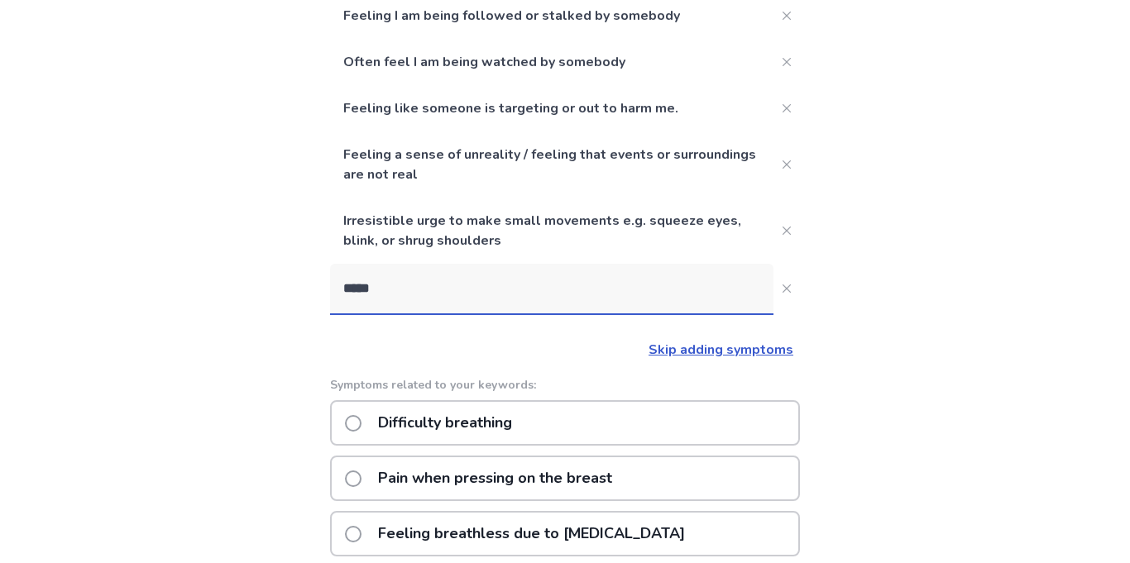
type input "******"
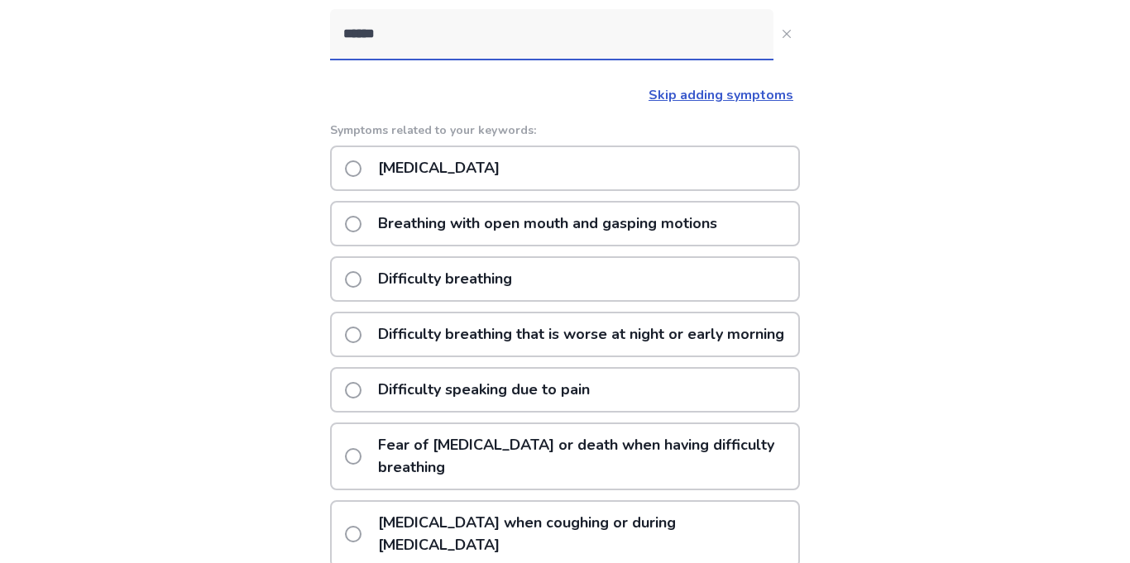
scroll to position [506, 0]
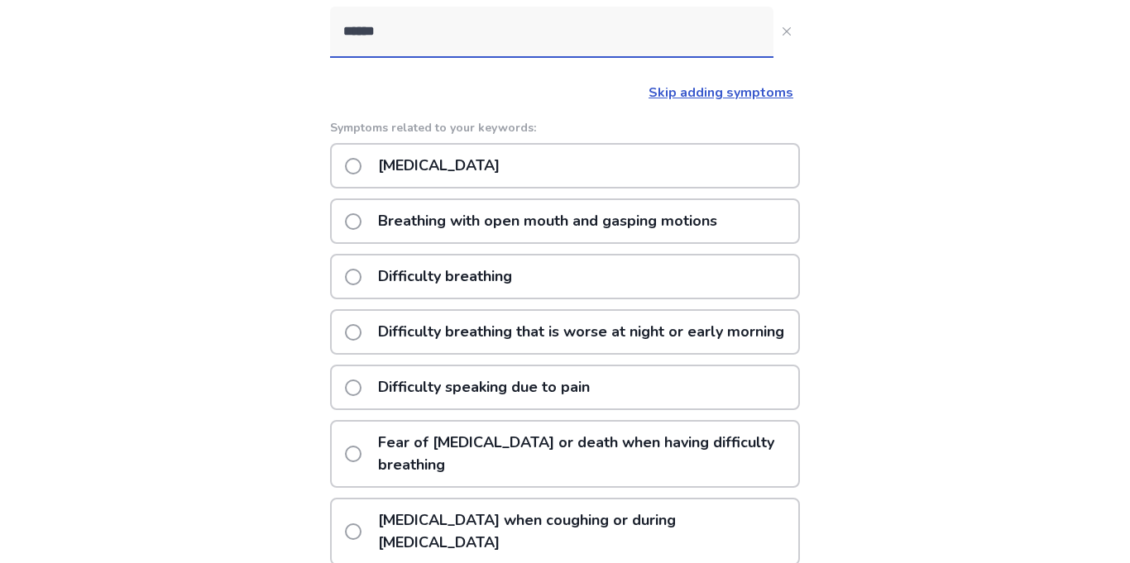
click at [581, 347] on p "Difficulty breathing that is worse at night or early morning" at bounding box center [581, 332] width 426 height 42
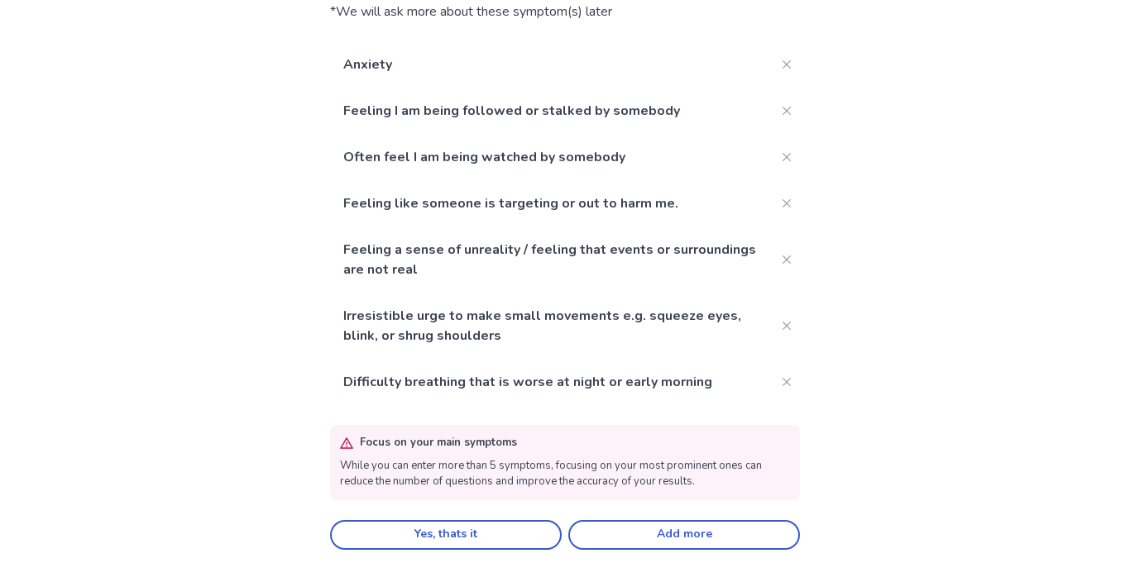
scroll to position [183, 0]
click at [495, 521] on button "Yes, thats it" at bounding box center [446, 536] width 232 height 30
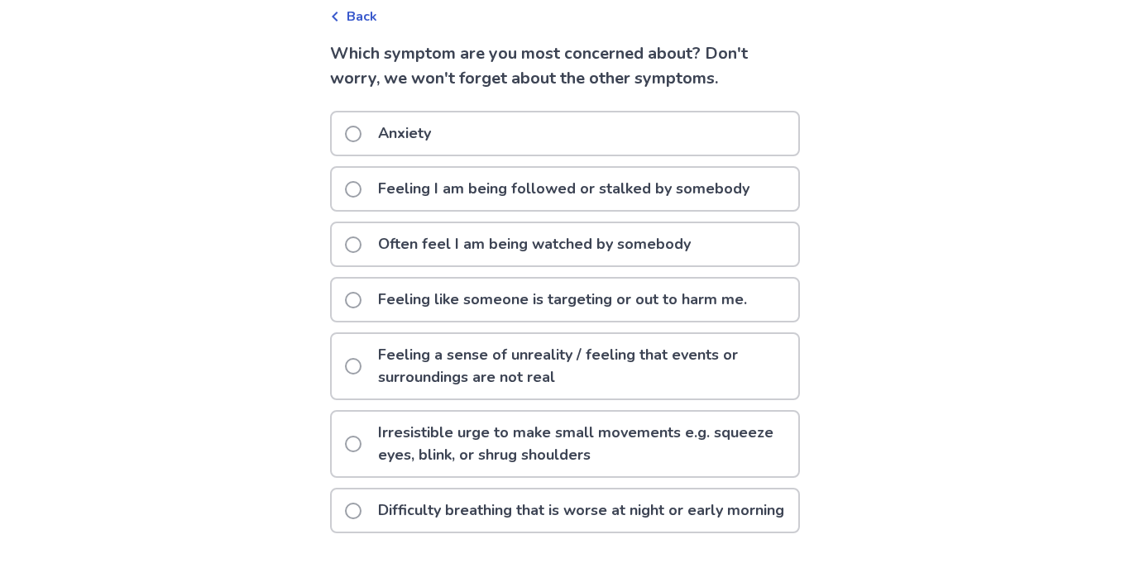
scroll to position [107, 0]
click at [606, 279] on p "Feeling like someone is targeting or out to harm me." at bounding box center [562, 300] width 389 height 42
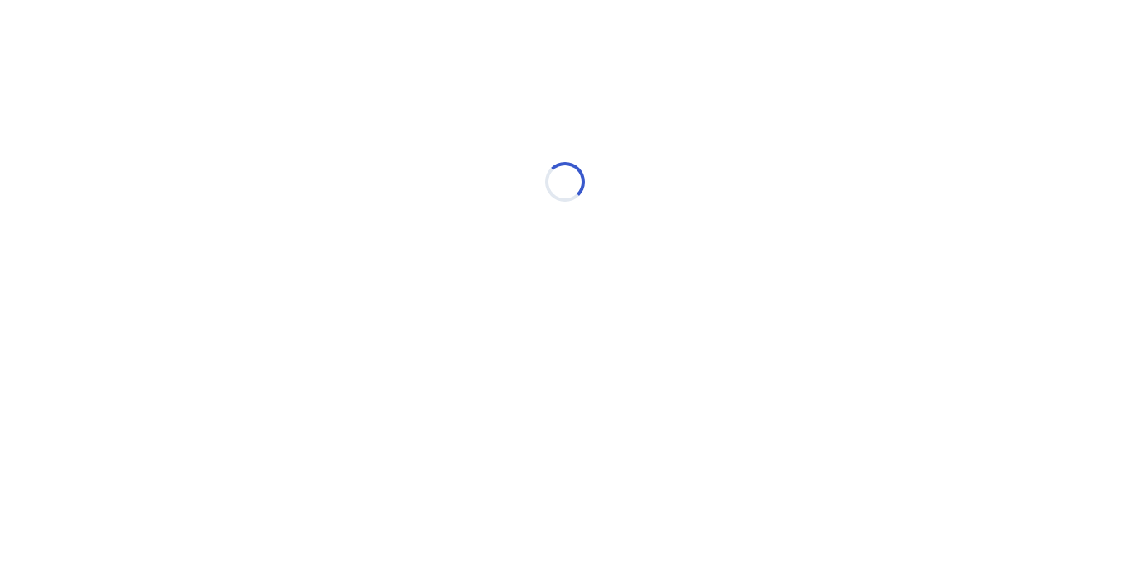
scroll to position [0, 0]
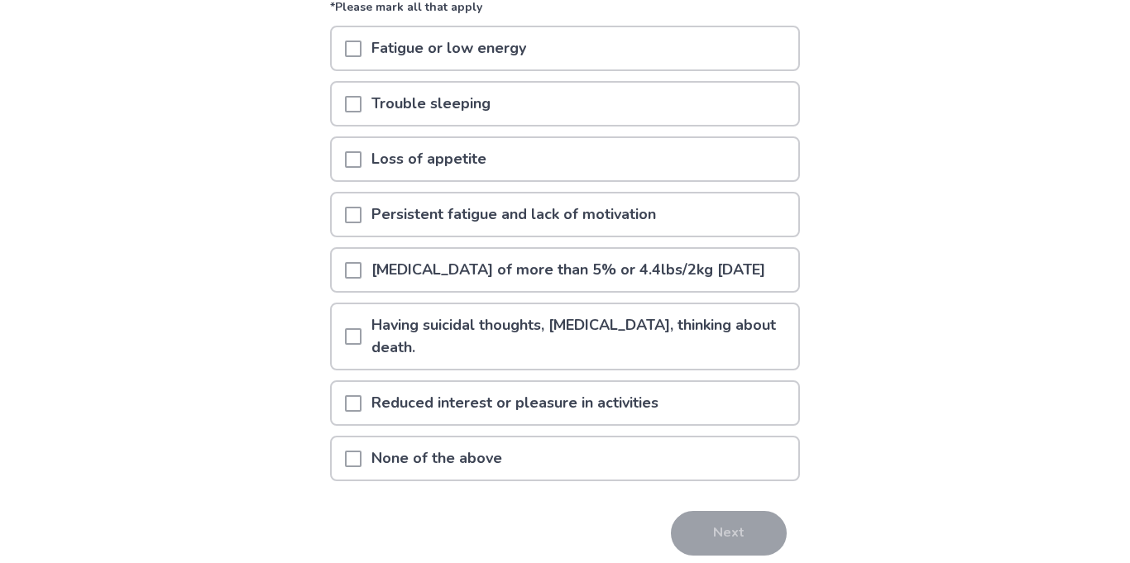
scroll to position [174, 0]
click at [445, 476] on p "None of the above" at bounding box center [436, 457] width 151 height 42
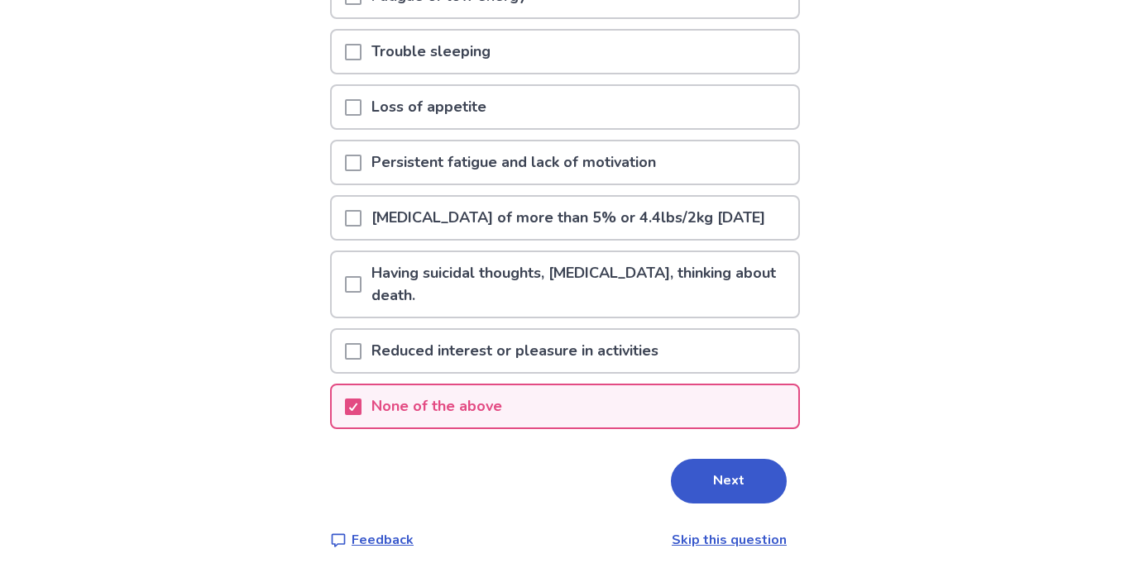
scroll to position [227, 0]
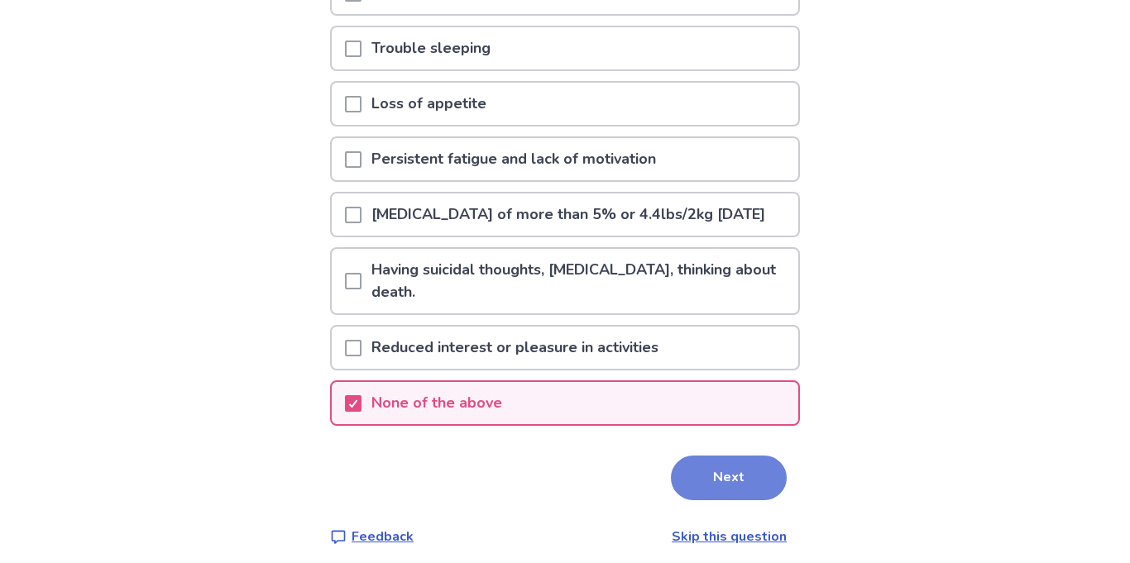
click at [702, 495] on button "Next" at bounding box center [729, 478] width 116 height 45
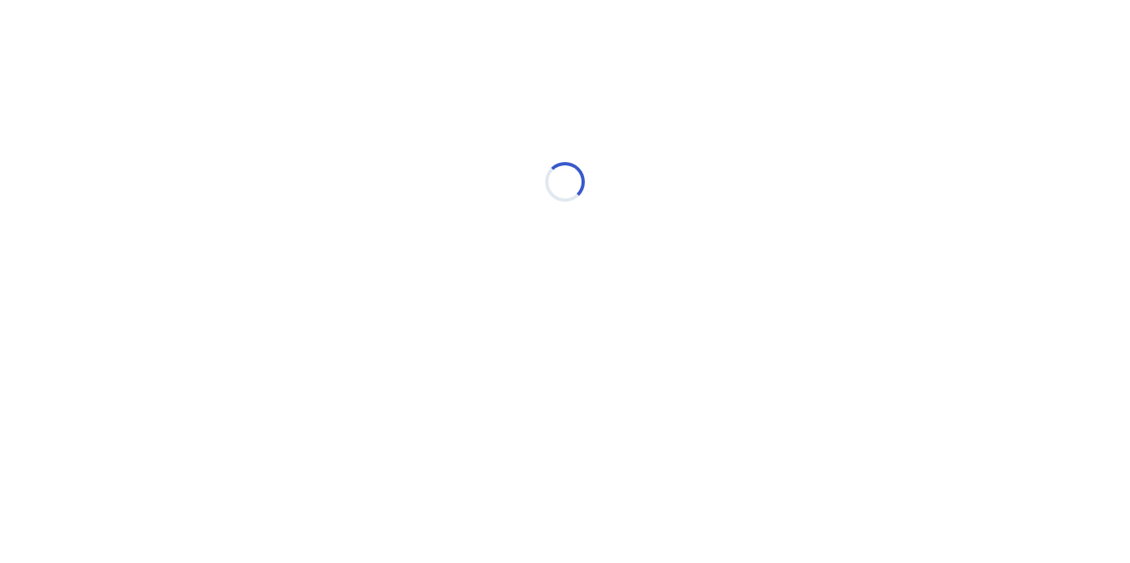
scroll to position [0, 0]
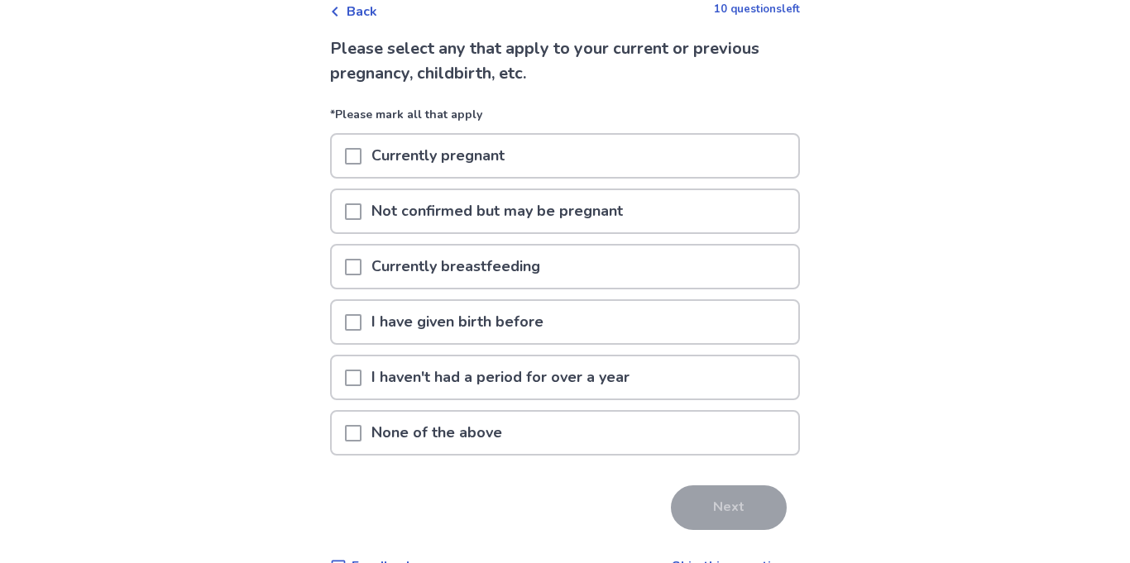
scroll to position [129, 0]
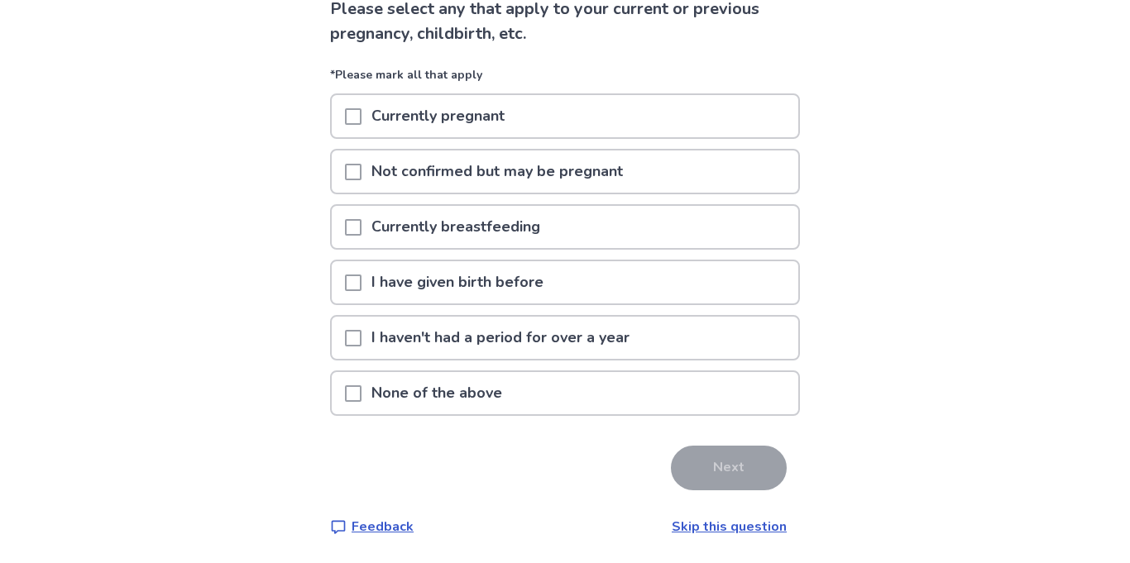
click at [447, 387] on p "None of the above" at bounding box center [436, 393] width 151 height 42
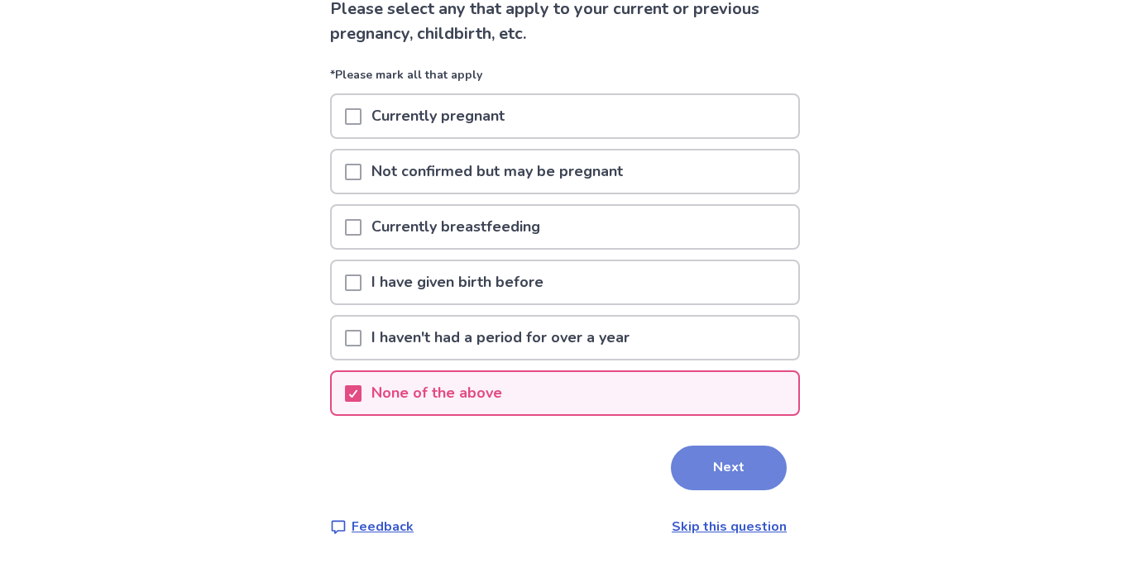
click at [709, 460] on button "Next" at bounding box center [729, 468] width 116 height 45
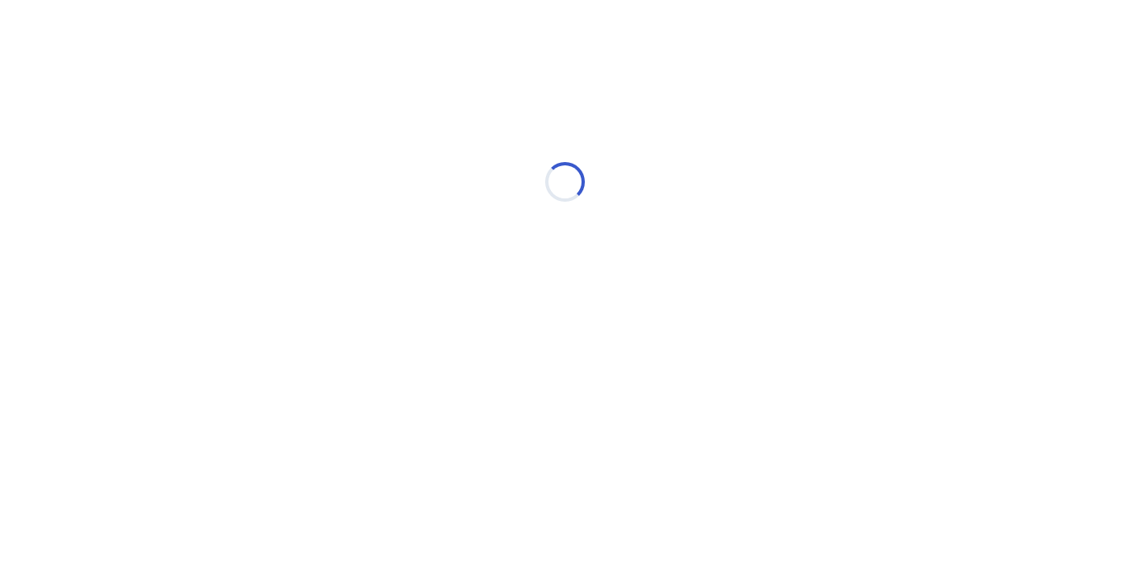
scroll to position [0, 0]
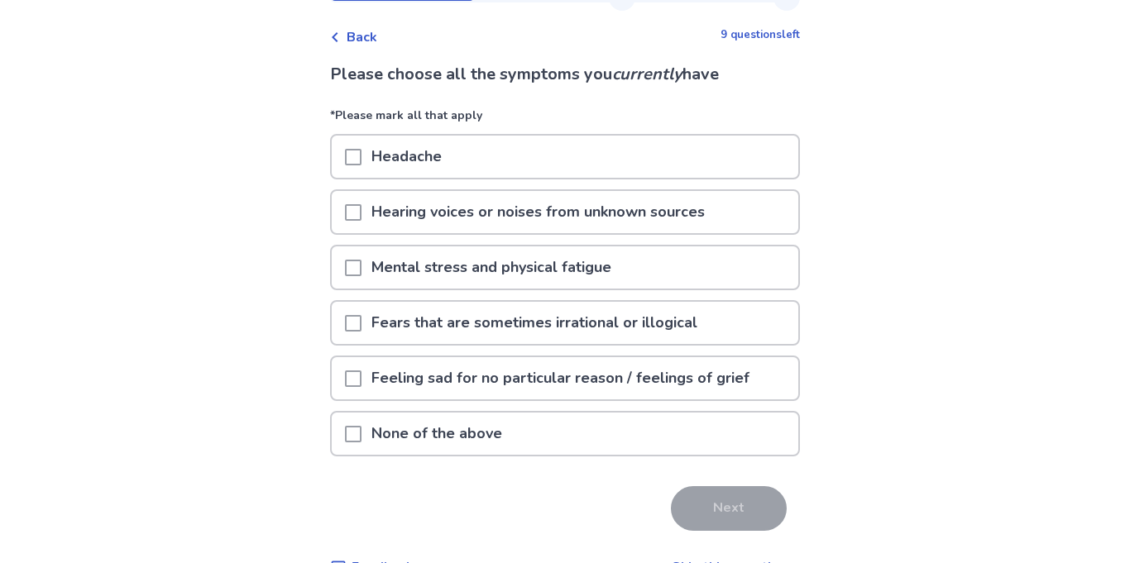
scroll to position [104, 0]
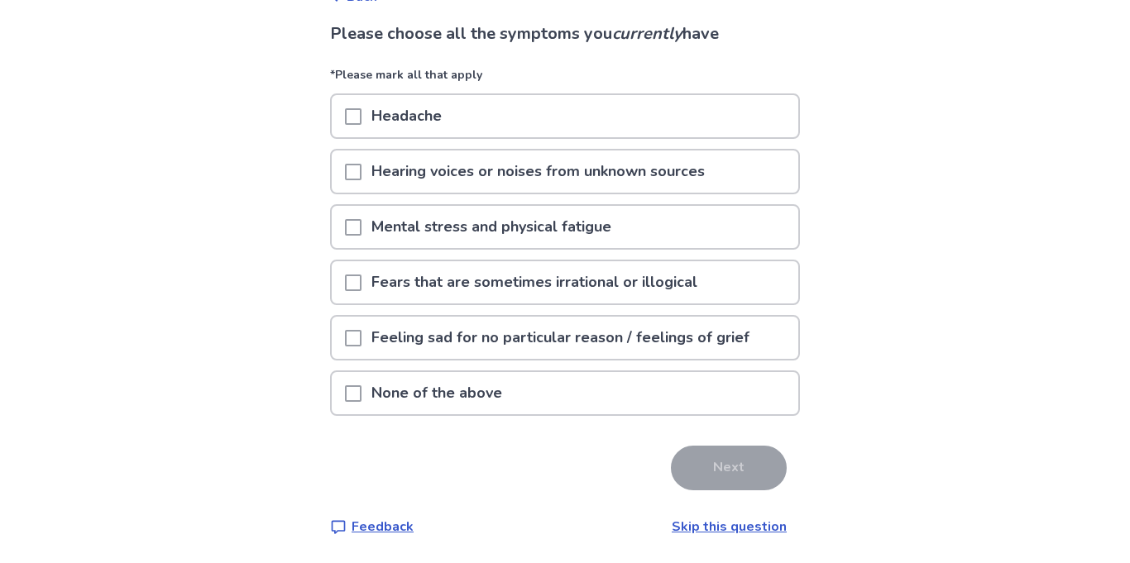
click at [461, 223] on p "Mental stress and physical fatigue" at bounding box center [491, 227] width 260 height 42
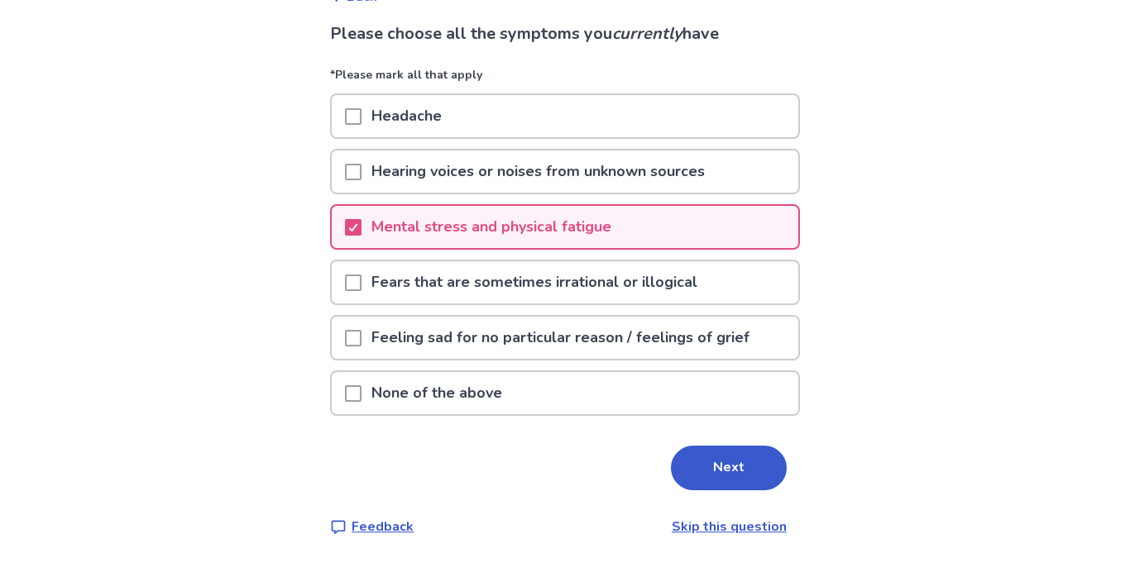
click at [485, 184] on p "Hearing voices or noises from unknown sources" at bounding box center [537, 172] width 353 height 42
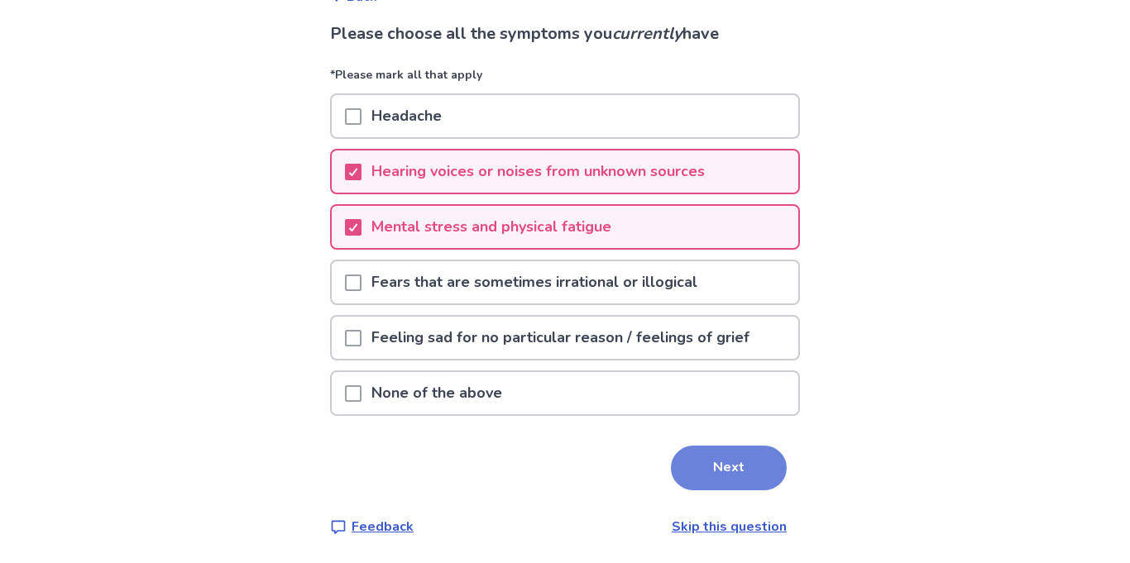
click at [723, 470] on button "Next" at bounding box center [729, 468] width 116 height 45
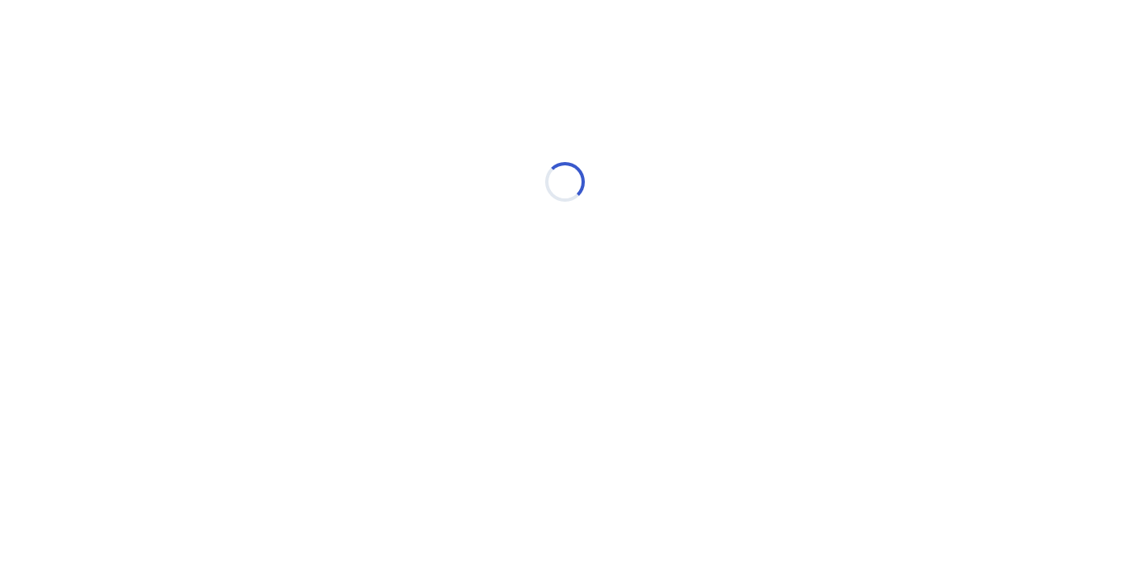
scroll to position [0, 0]
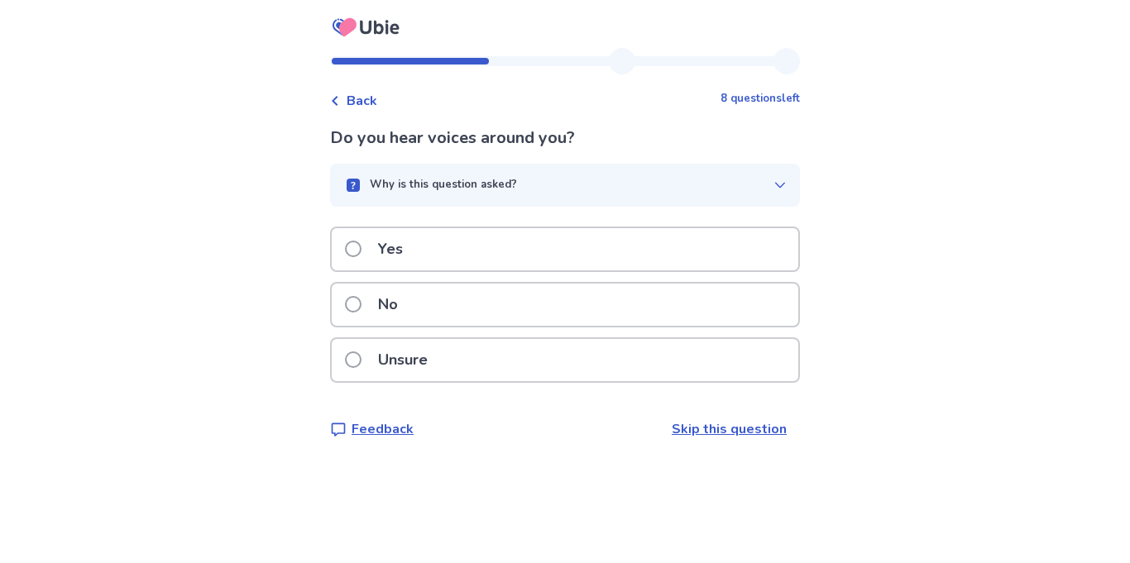
click at [456, 260] on div "Yes" at bounding box center [565, 249] width 466 height 42
click at [480, 361] on div "Unsure" at bounding box center [565, 360] width 466 height 42
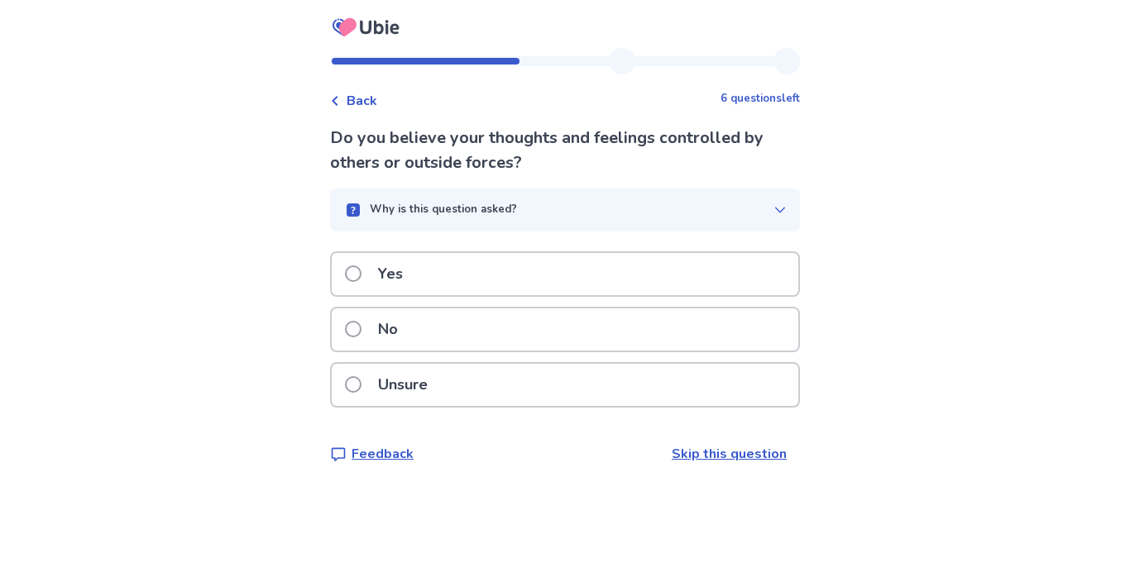
click at [399, 280] on p "Yes" at bounding box center [390, 274] width 45 height 42
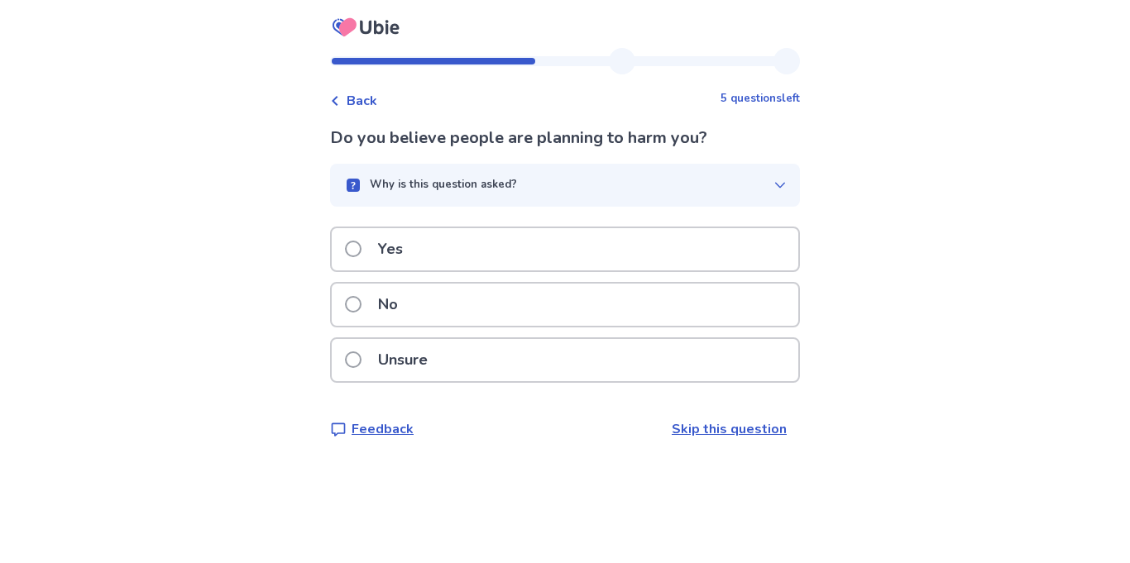
click at [471, 250] on div "Yes" at bounding box center [565, 249] width 466 height 42
click at [476, 261] on div "Yes" at bounding box center [565, 249] width 466 height 42
click at [441, 257] on div "Yes" at bounding box center [565, 249] width 466 height 42
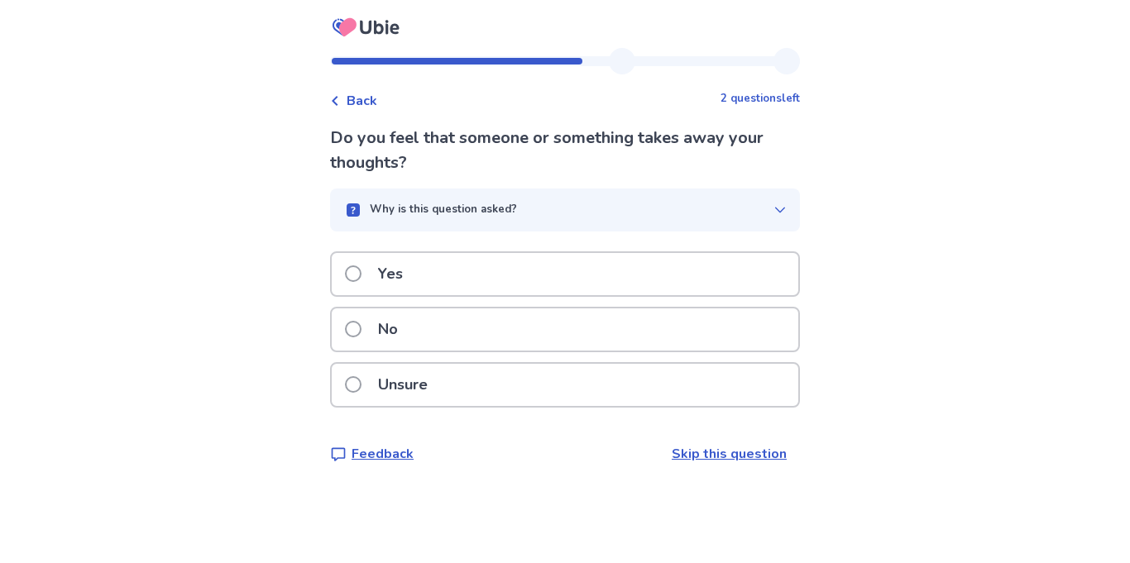
click at [511, 280] on div "Yes" at bounding box center [565, 274] width 466 height 42
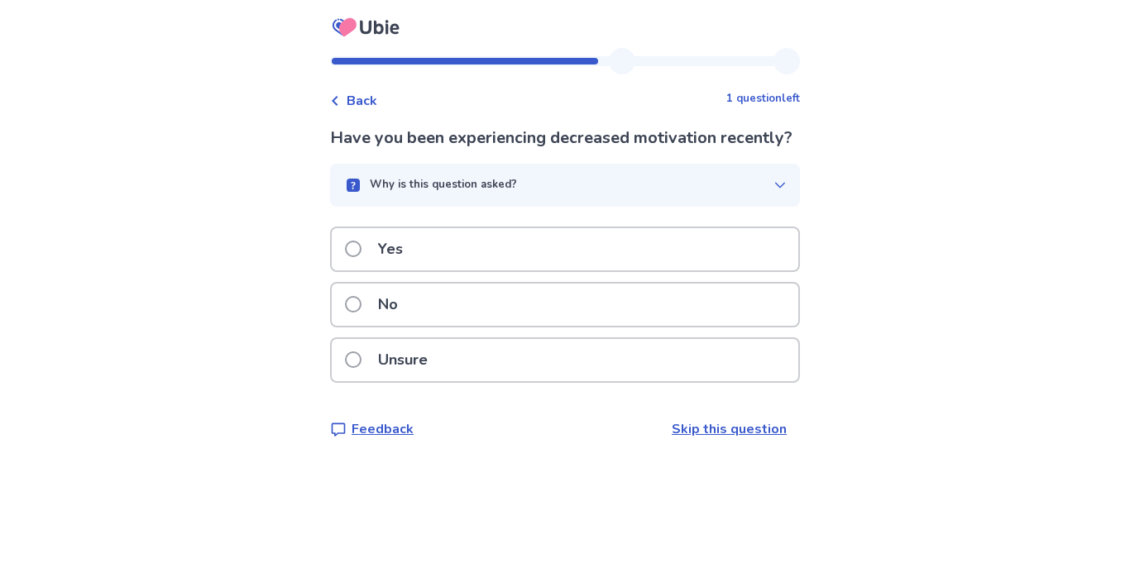
click at [470, 326] on div "No" at bounding box center [565, 305] width 466 height 42
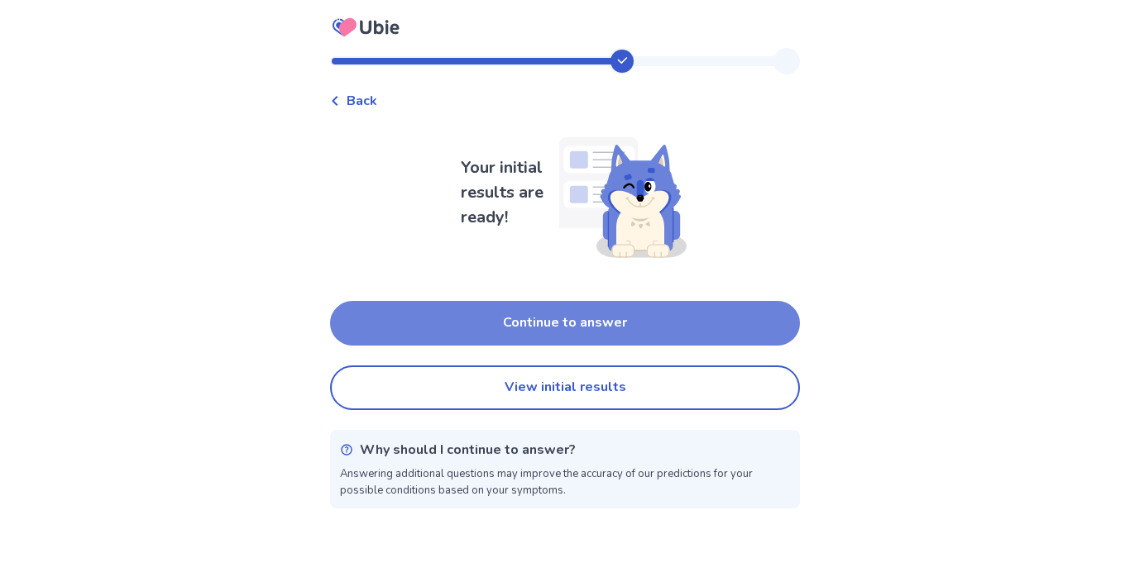
click at [576, 326] on button "Continue to answer" at bounding box center [565, 323] width 470 height 45
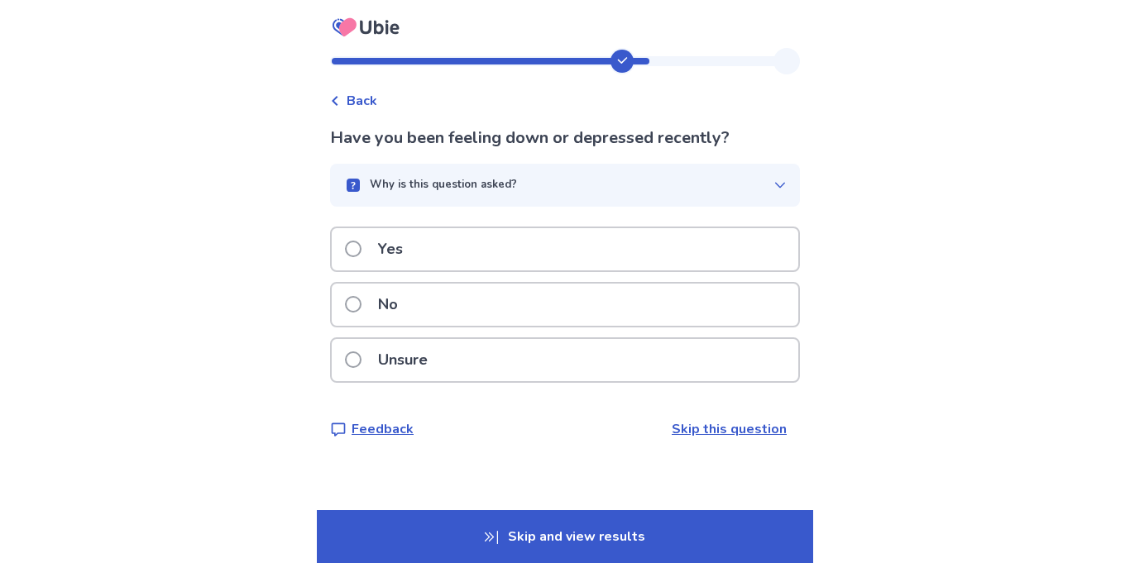
click at [423, 311] on div "No" at bounding box center [565, 305] width 466 height 42
click at [407, 251] on p "Yes" at bounding box center [390, 249] width 45 height 42
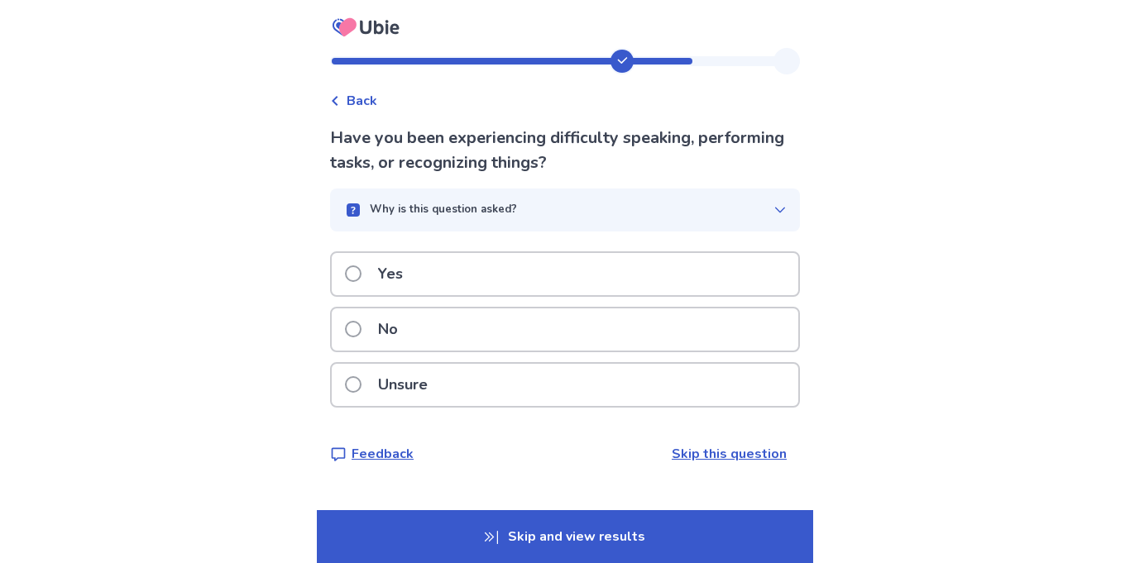
click at [411, 274] on p "Yes" at bounding box center [390, 274] width 45 height 42
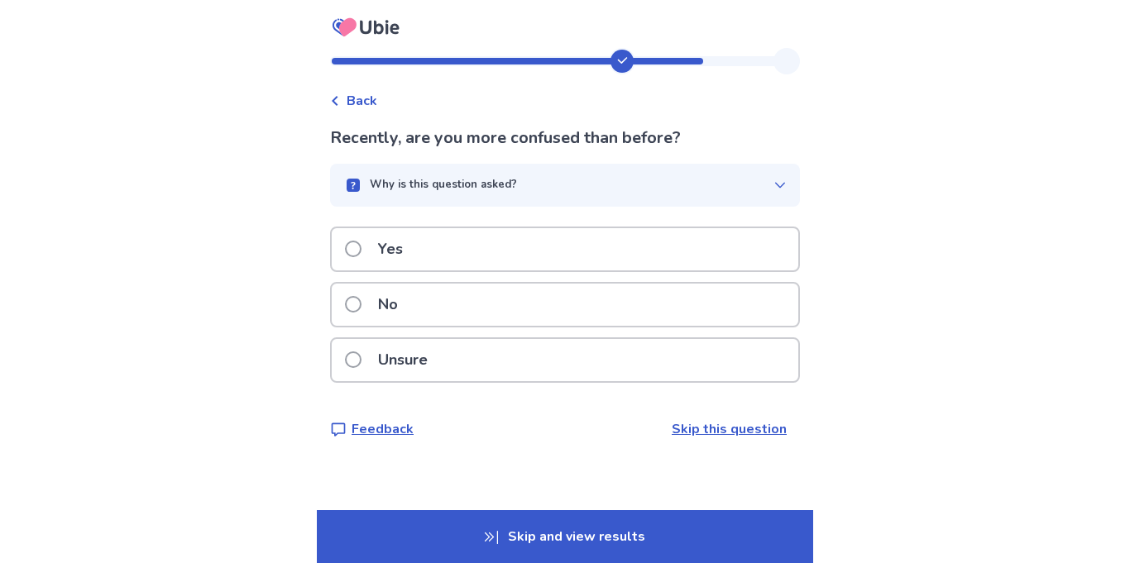
click at [491, 253] on div "Yes" at bounding box center [565, 249] width 466 height 42
click at [457, 234] on div "Yes" at bounding box center [565, 249] width 466 height 42
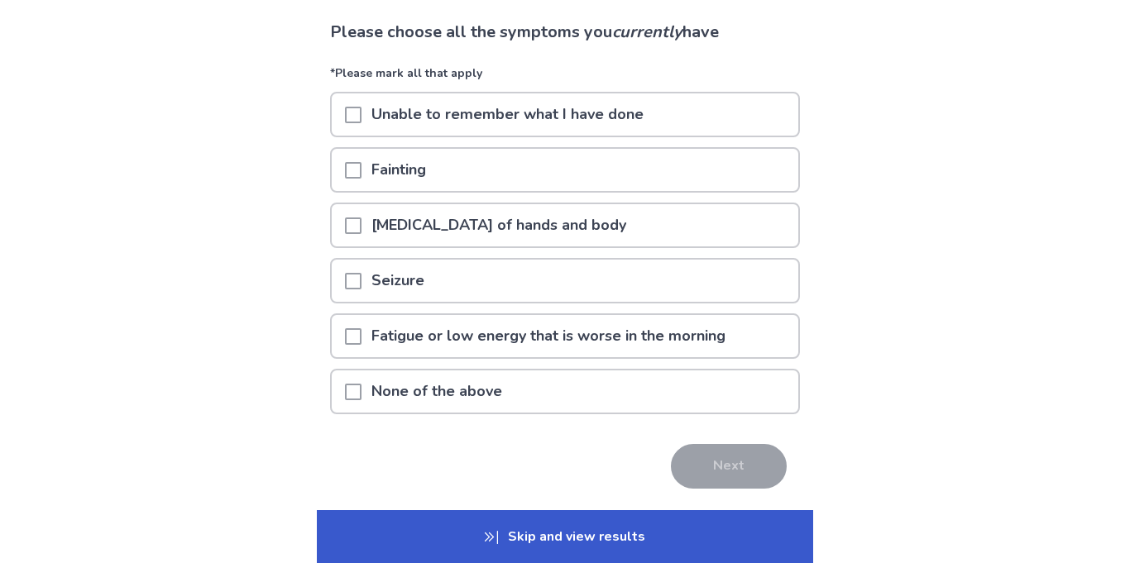
scroll to position [108, 0]
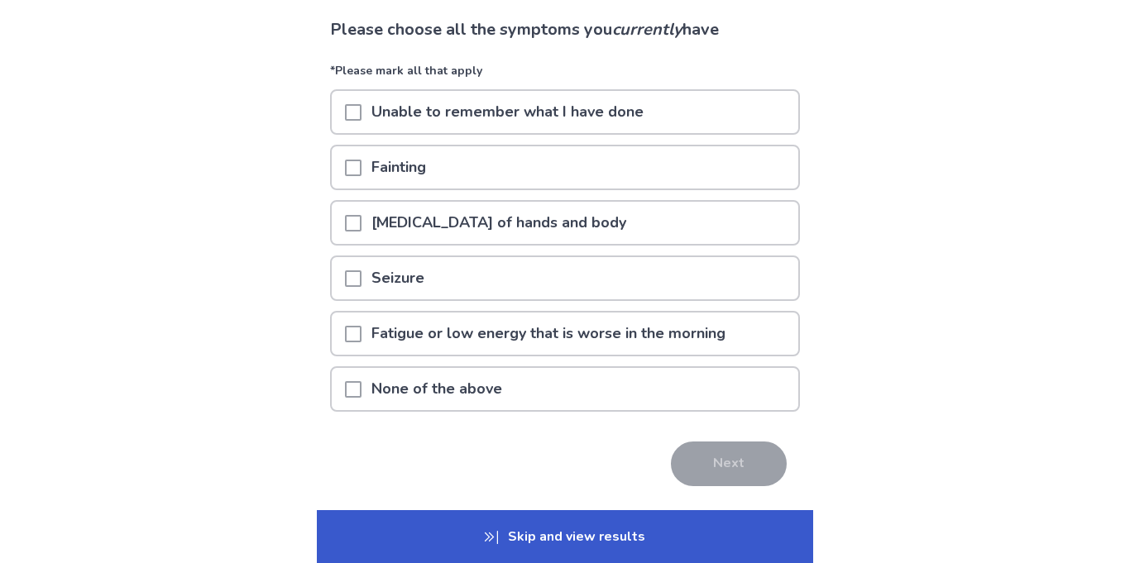
click at [530, 223] on p "[MEDICAL_DATA] of hands and body" at bounding box center [498, 223] width 275 height 42
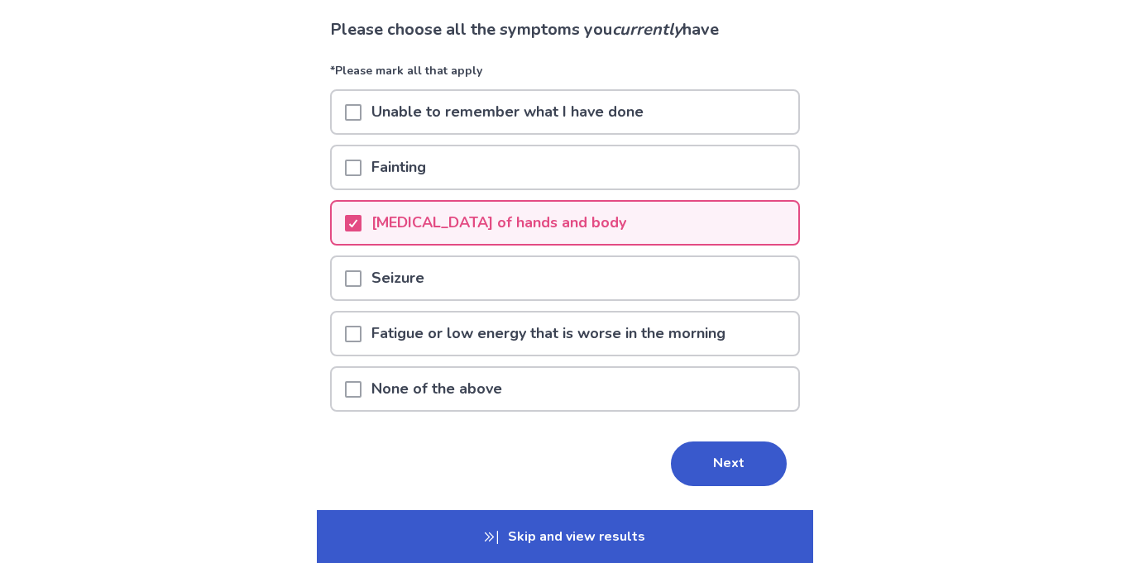
click at [549, 113] on p "Unable to remember what I have done" at bounding box center [507, 112] width 292 height 42
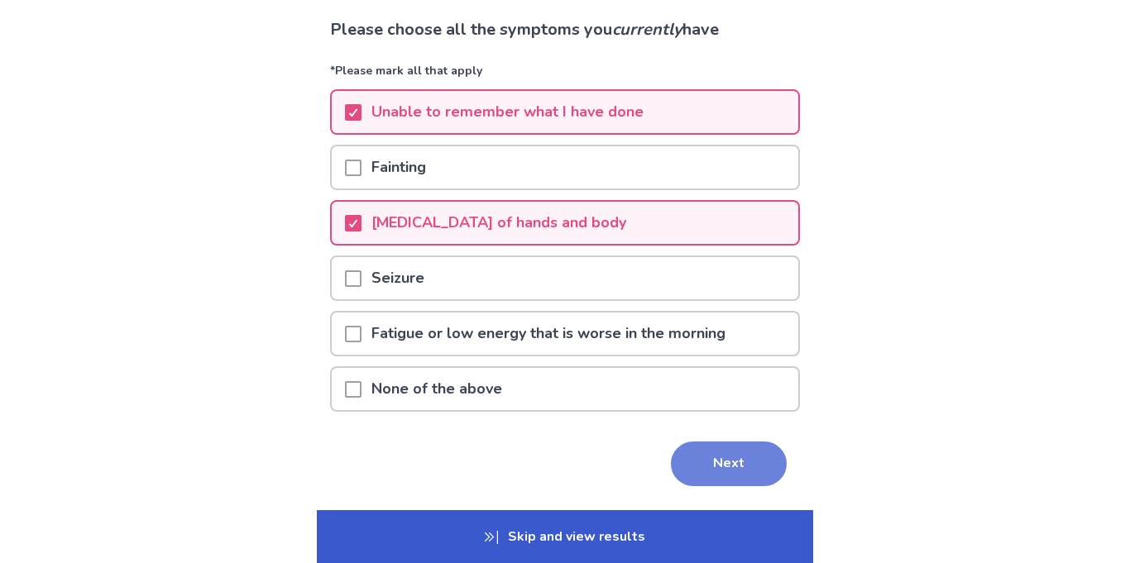
click at [718, 457] on button "Next" at bounding box center [729, 464] width 116 height 45
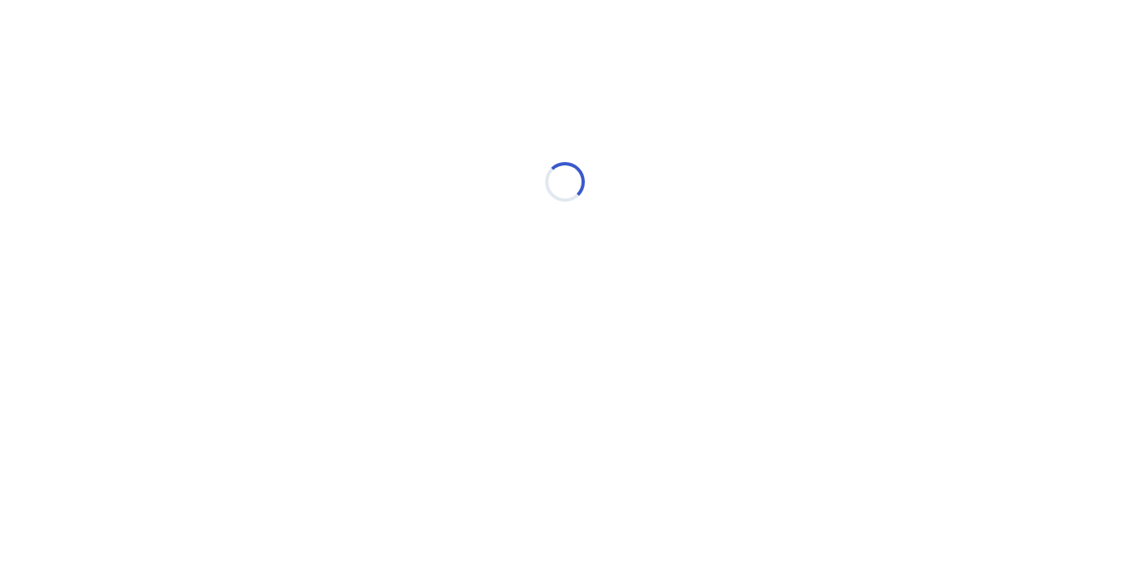
scroll to position [0, 0]
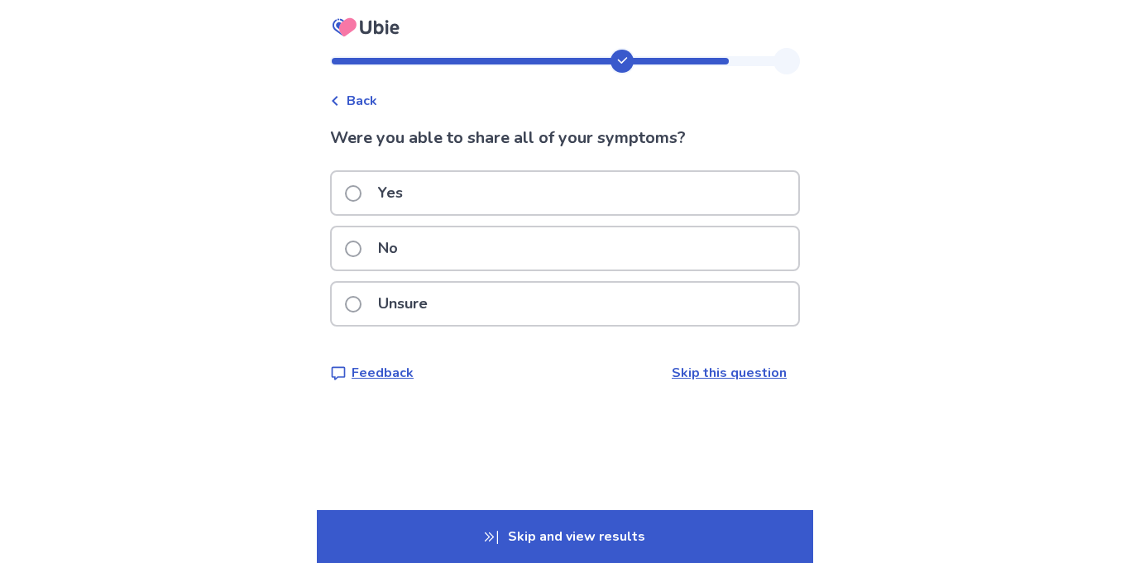
click at [421, 247] on div "No" at bounding box center [565, 248] width 466 height 42
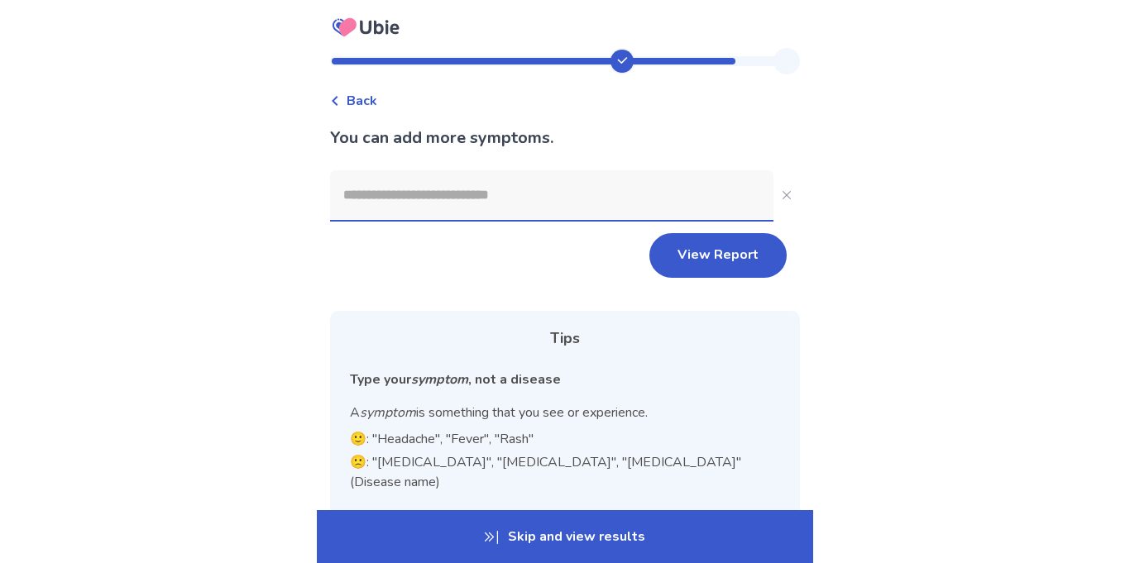
click at [367, 103] on span "Back" at bounding box center [362, 101] width 31 height 20
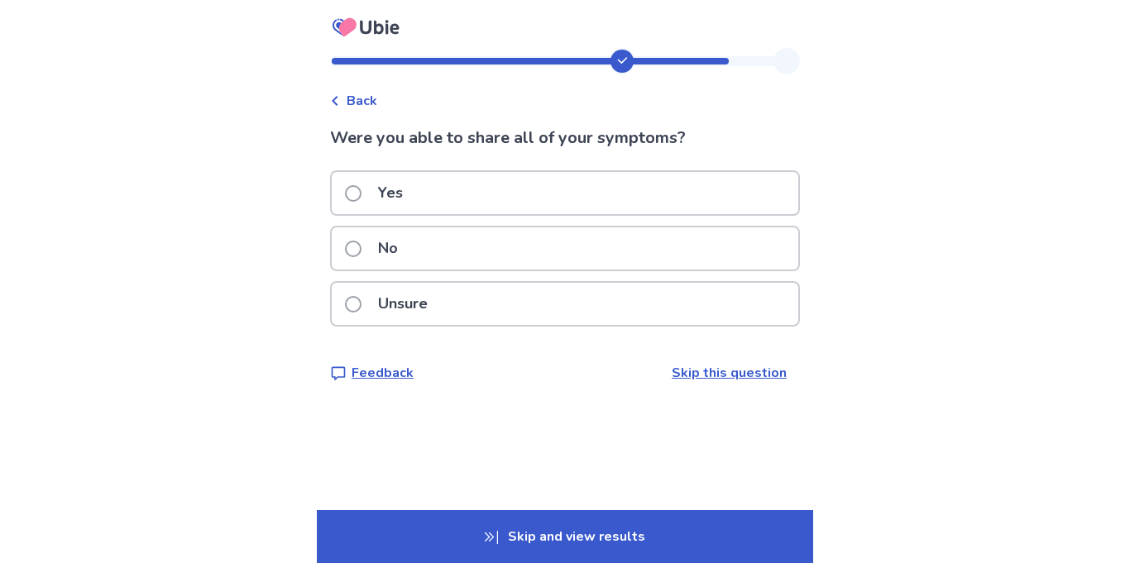
click at [454, 185] on div "Yes" at bounding box center [565, 193] width 466 height 42
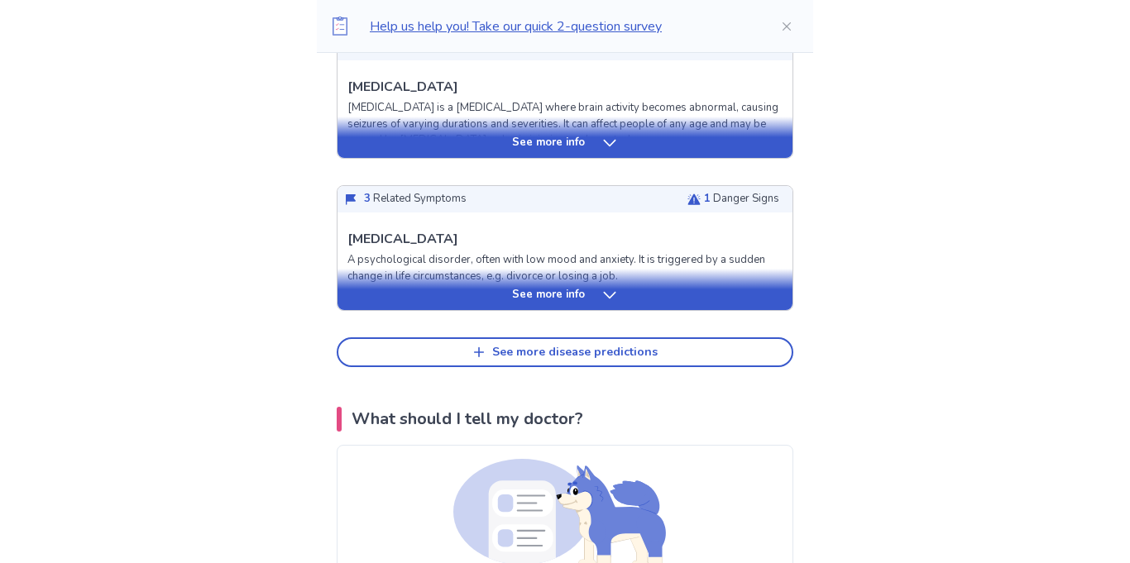
scroll to position [785, 0]
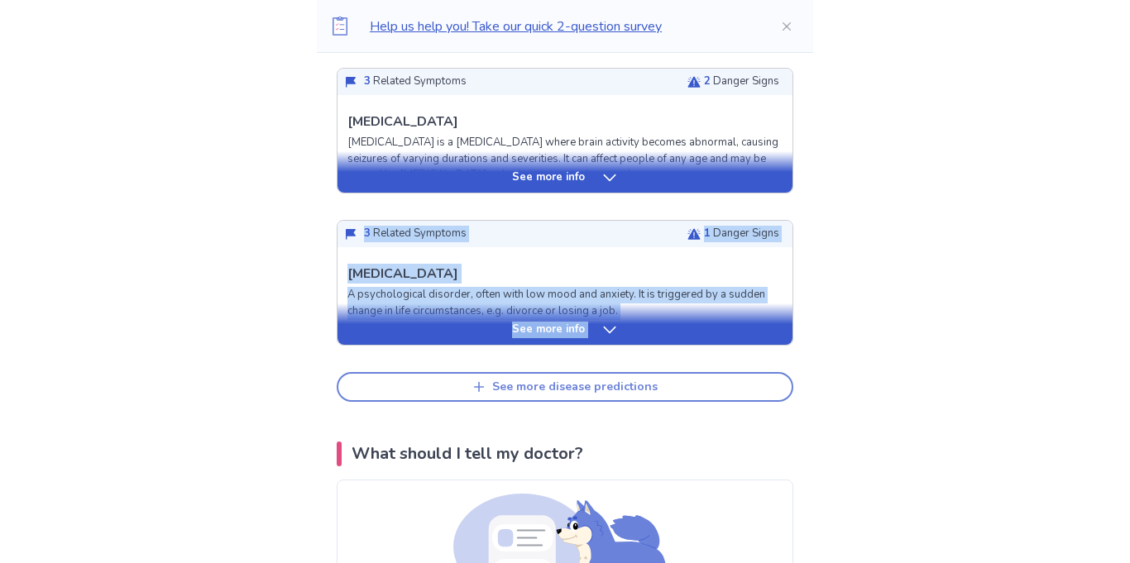
drag, startPoint x: 749, startPoint y: 172, endPoint x: 563, endPoint y: 360, distance: 264.4
click at [563, 360] on div "Here's what we found Below is a list of the most likely diseases matching your …" at bounding box center [565, 13] width 496 height 778
click at [563, 380] on div "See more disease predictions" at bounding box center [574, 387] width 165 height 14
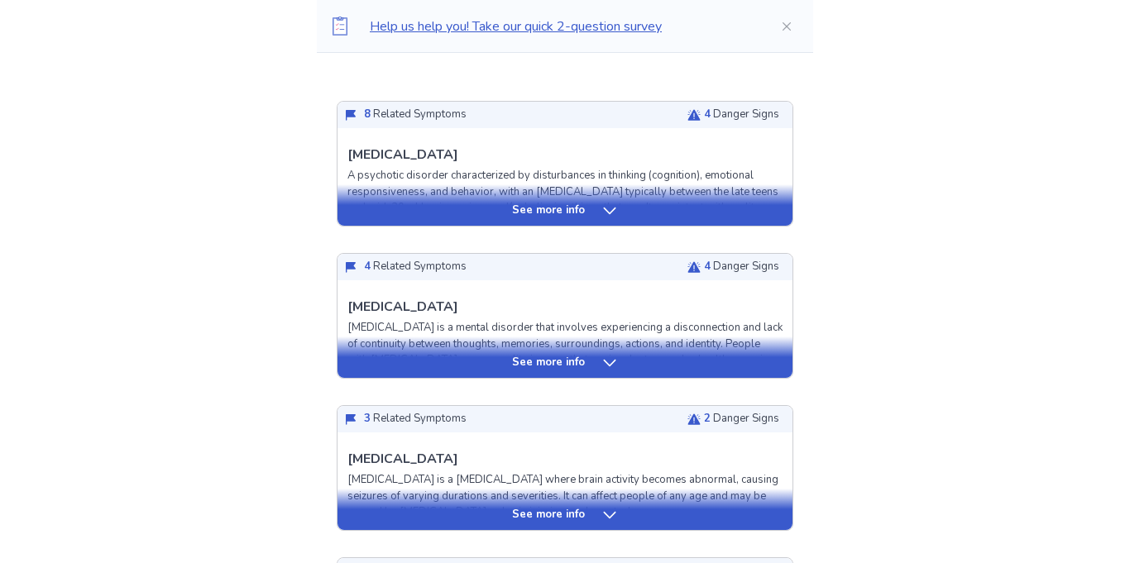
scroll to position [449, 0]
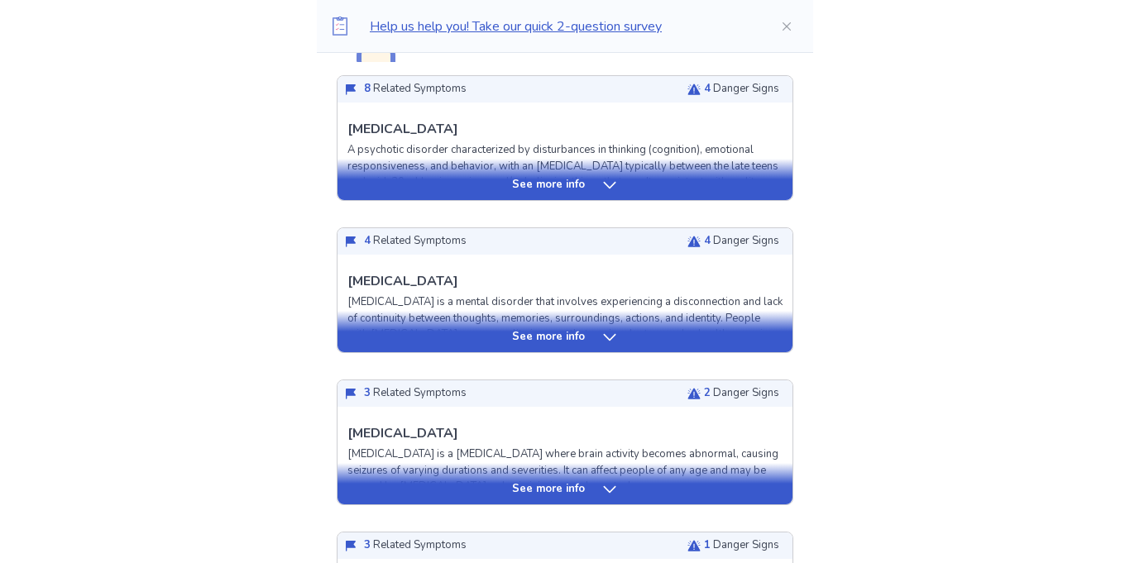
click at [616, 175] on div "See more info" at bounding box center [564, 179] width 455 height 41
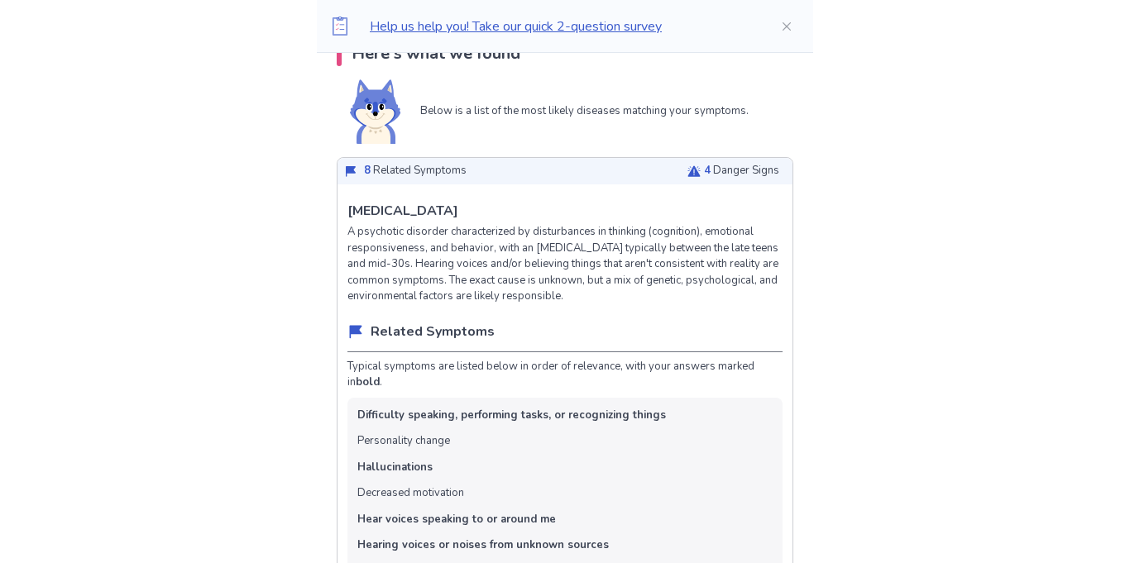
scroll to position [373, 0]
